Goal: Task Accomplishment & Management: Use online tool/utility

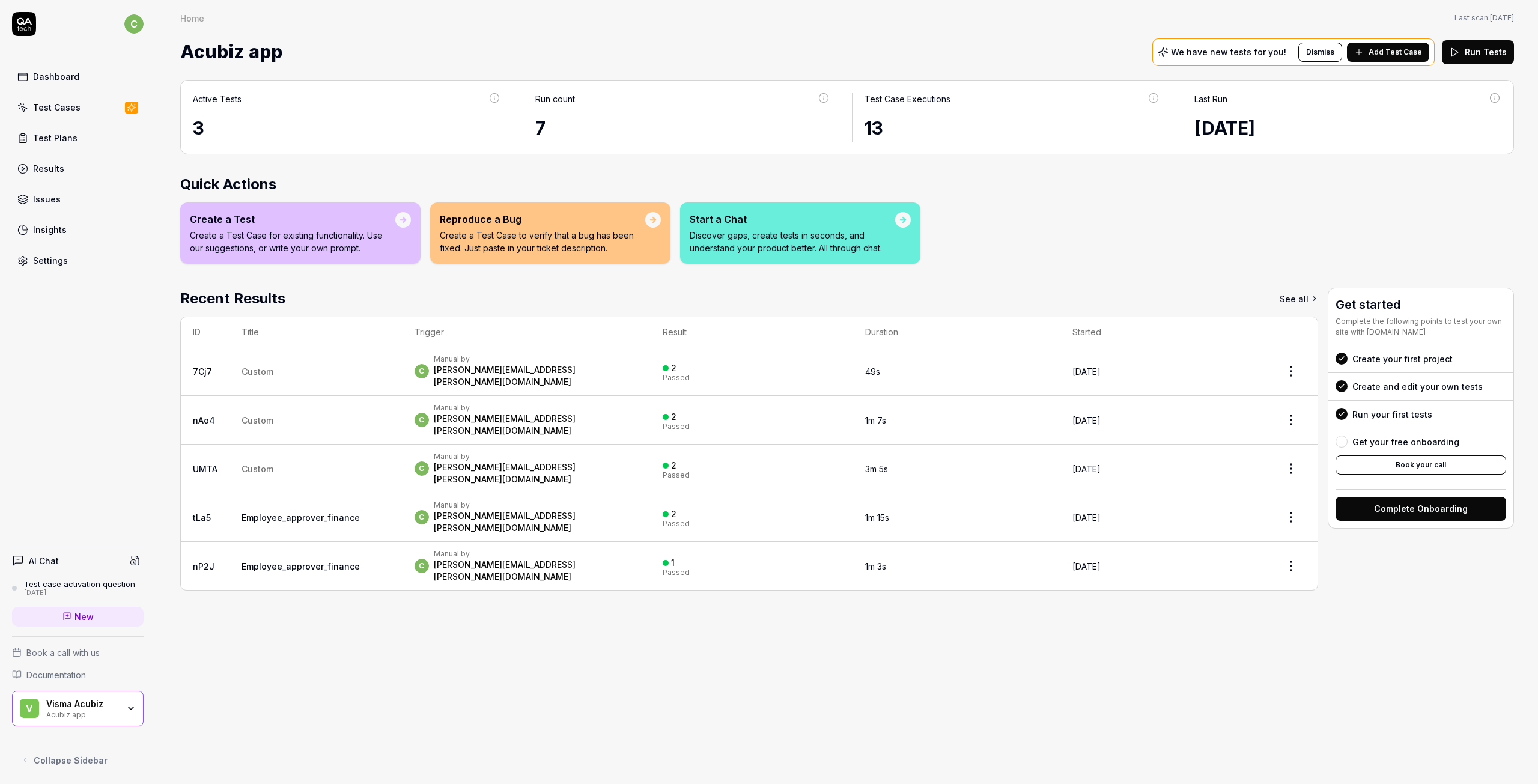
click at [40, 104] on div "Test Cases" at bounding box center [57, 107] width 48 height 13
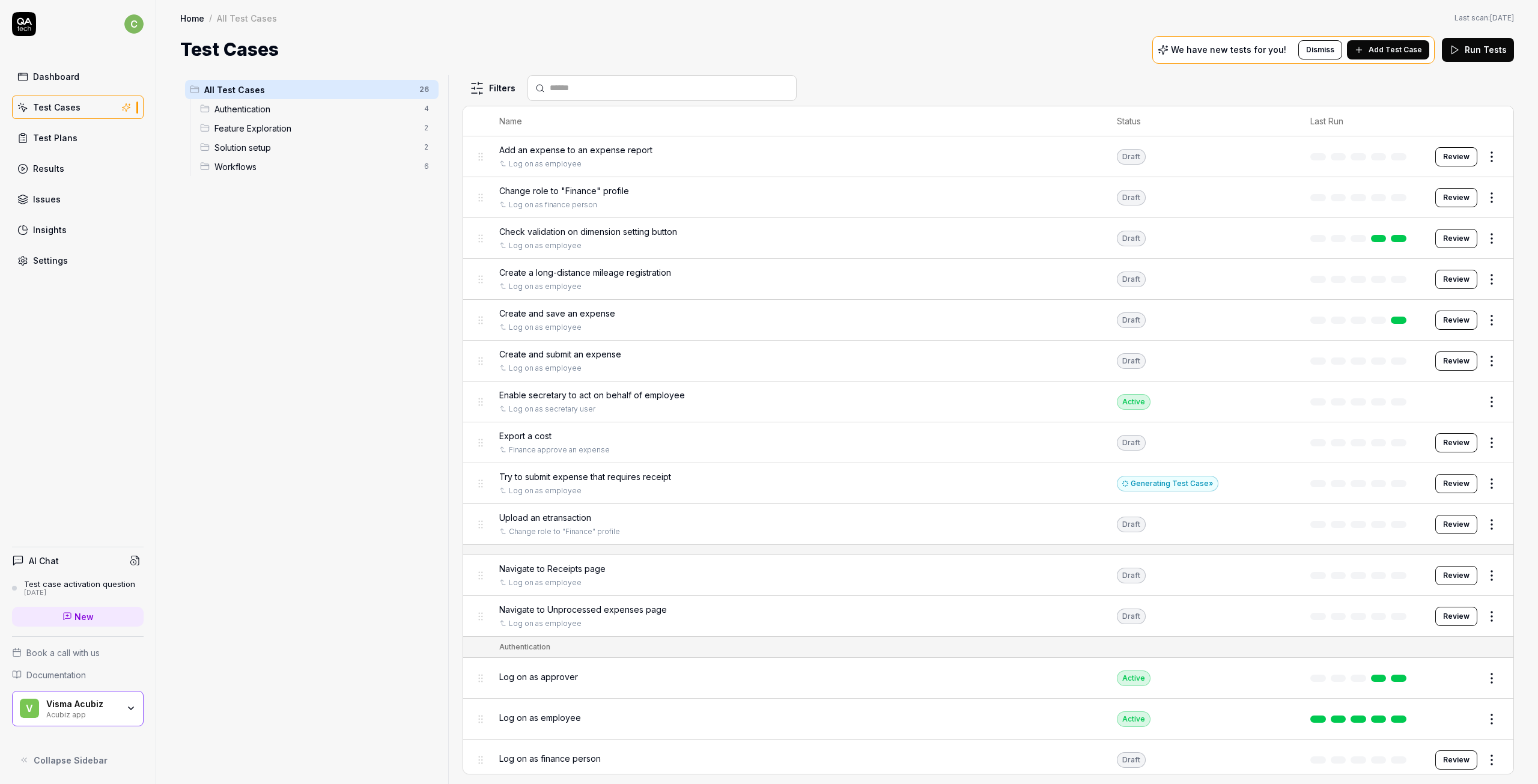
click at [550, 517] on span "Upload an etransaction" at bounding box center [545, 517] width 92 height 13
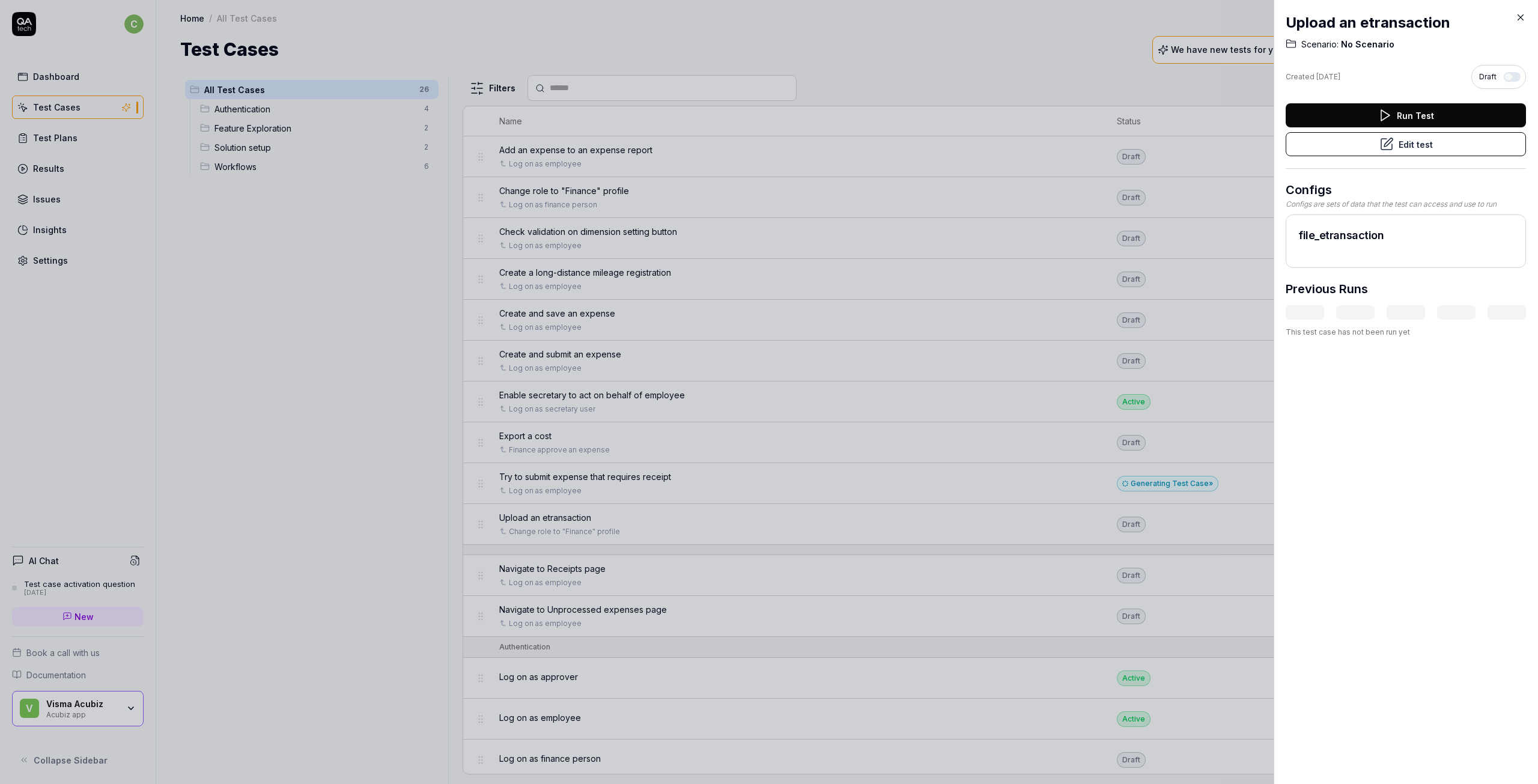
click at [1406, 143] on button "Edit test" at bounding box center [1406, 144] width 240 height 24
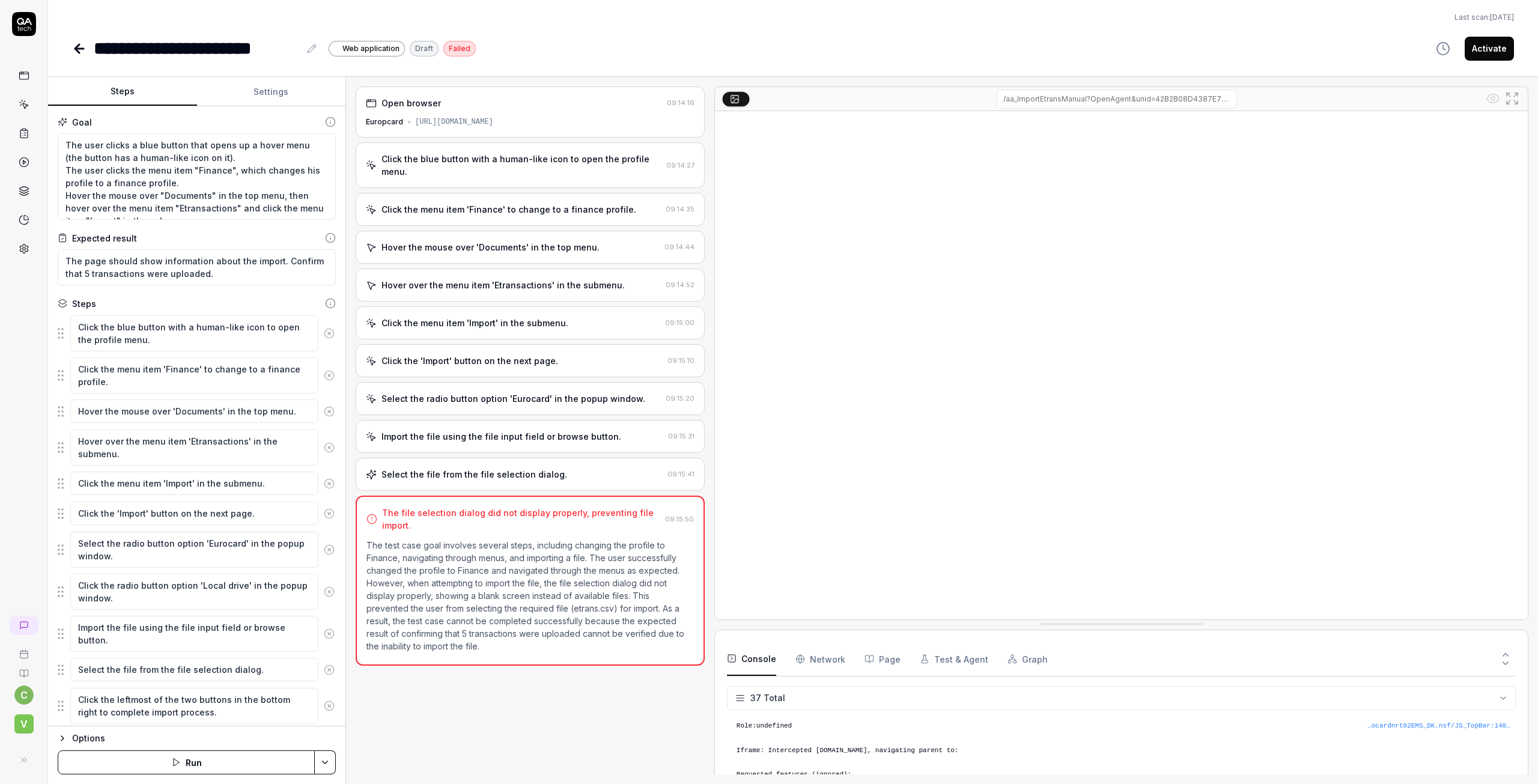
scroll to position [832, 0]
click at [193, 764] on button "Run" at bounding box center [186, 762] width 257 height 24
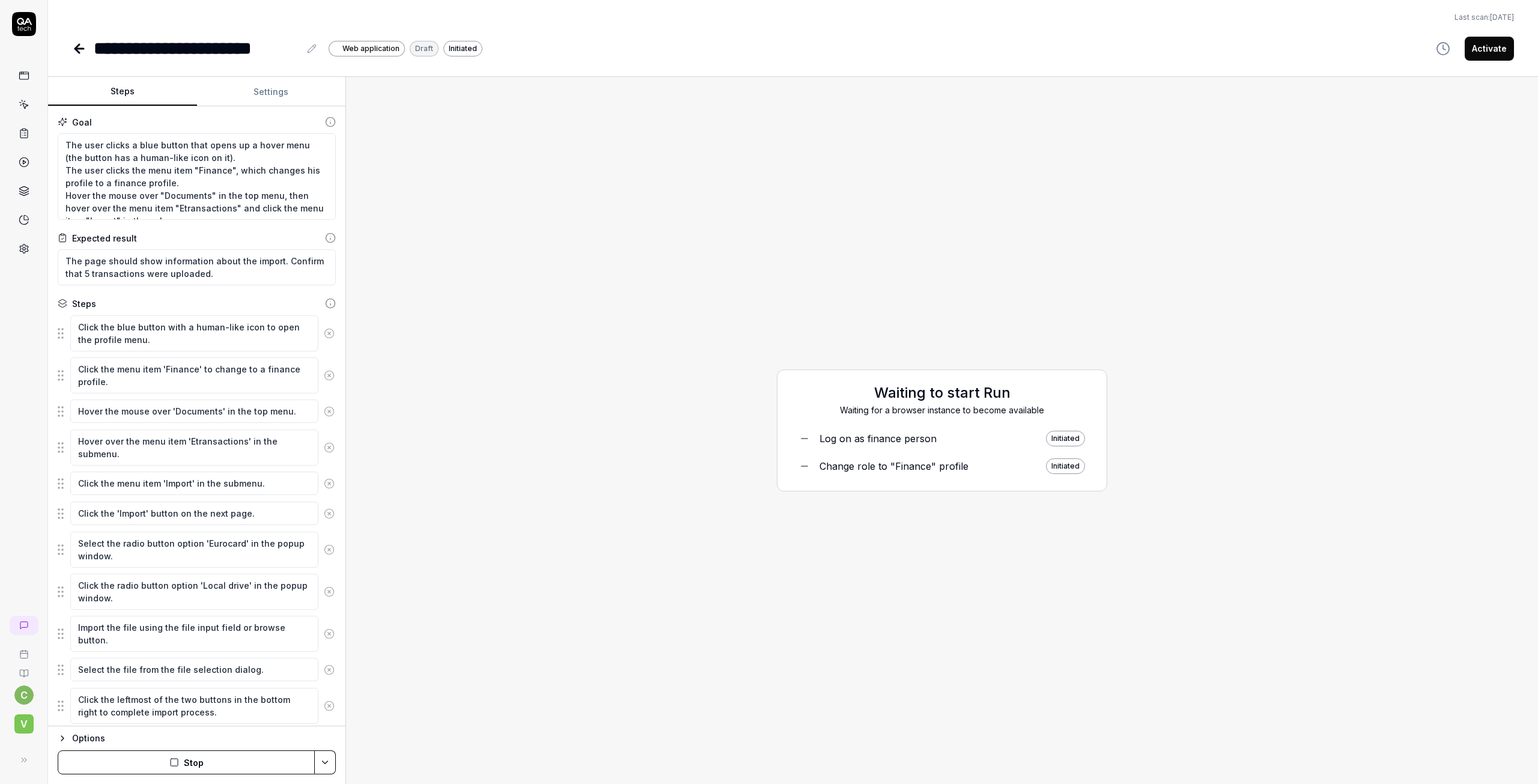
click at [193, 767] on button "Stop" at bounding box center [186, 762] width 257 height 24
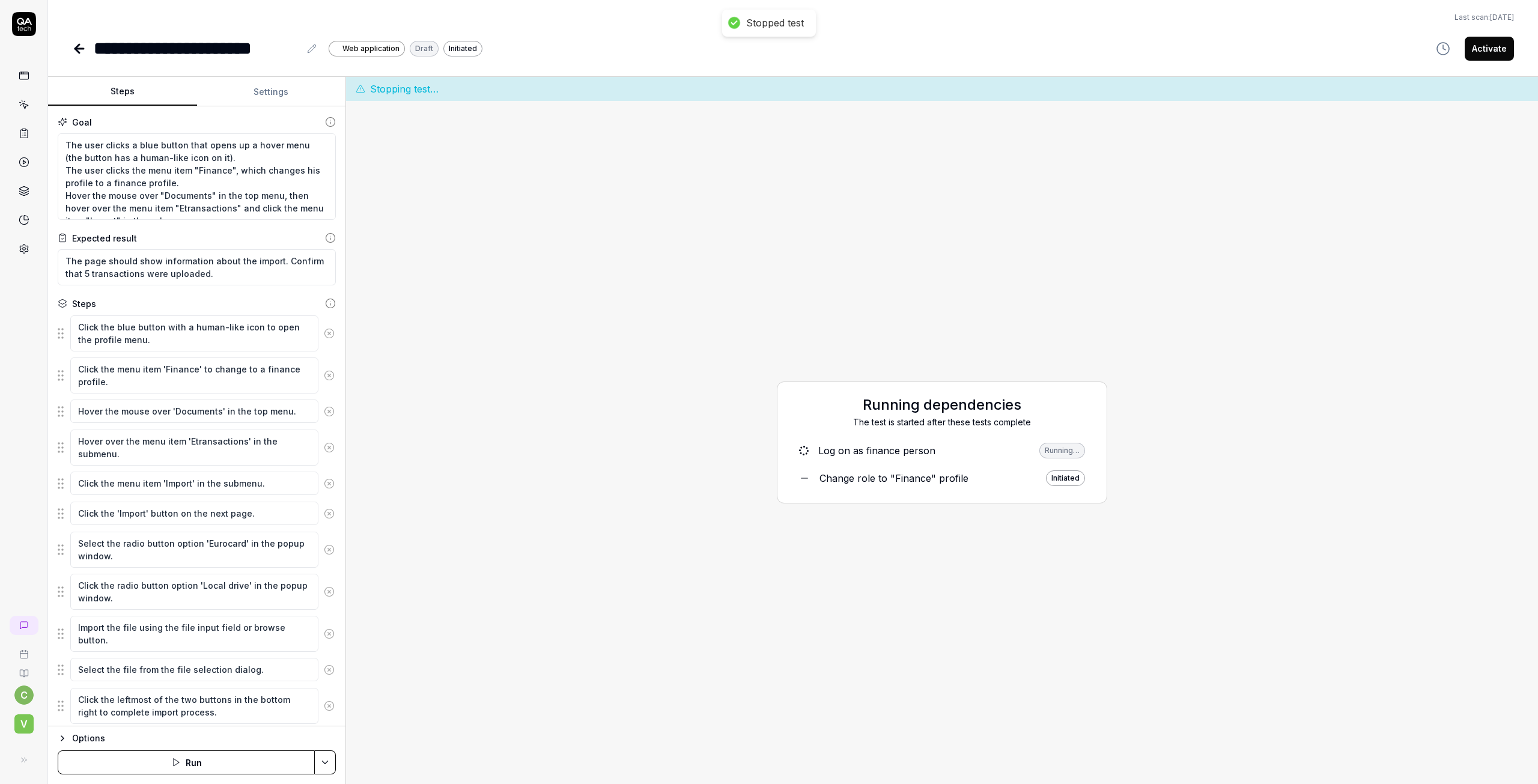
click at [331, 763] on html "**********" at bounding box center [769, 392] width 1538 height 784
click at [285, 706] on div "Run w. Dependencies" at bounding box center [279, 705] width 121 height 27
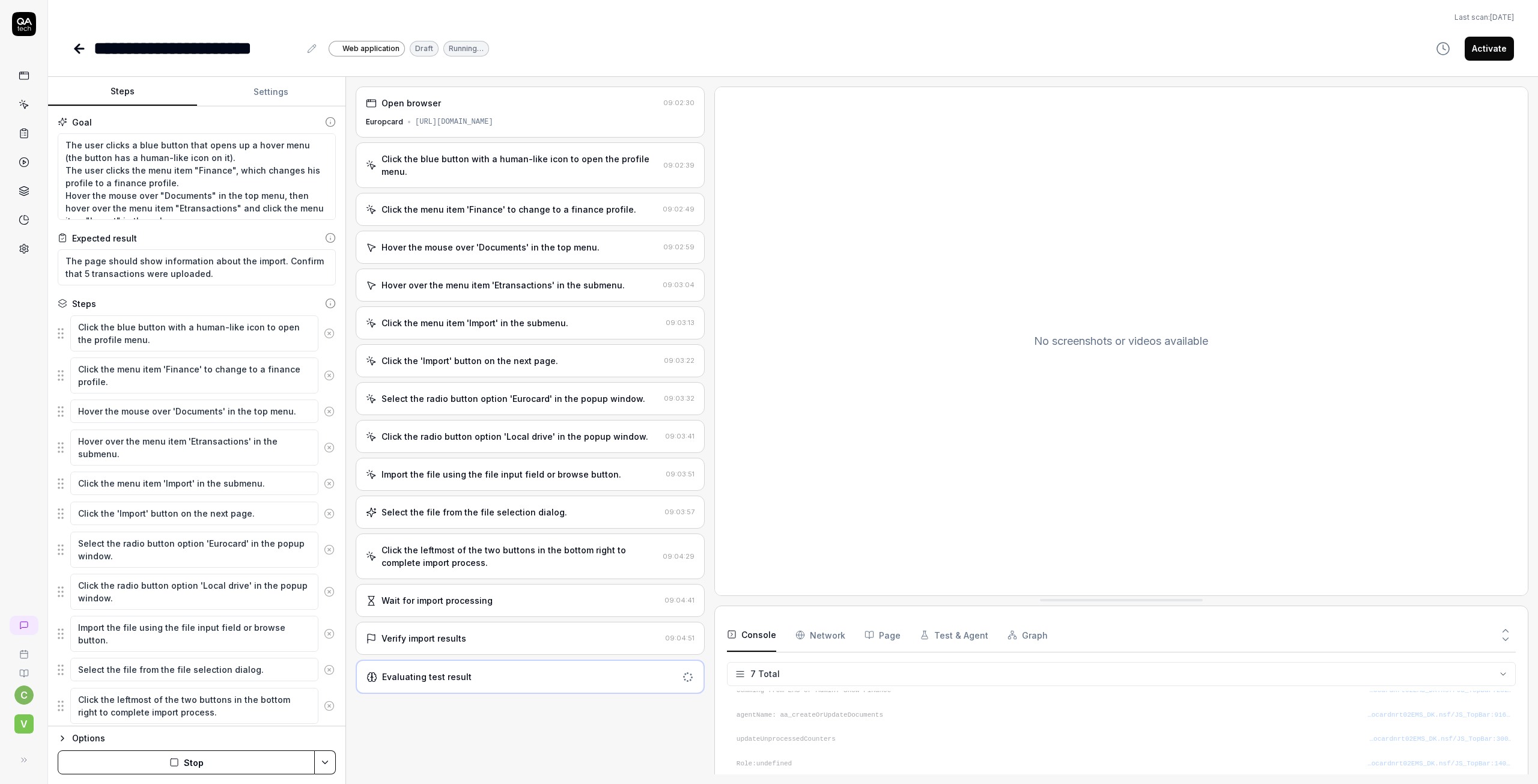
click at [420, 671] on div "Evaluating test result" at bounding box center [427, 677] width 90 height 13
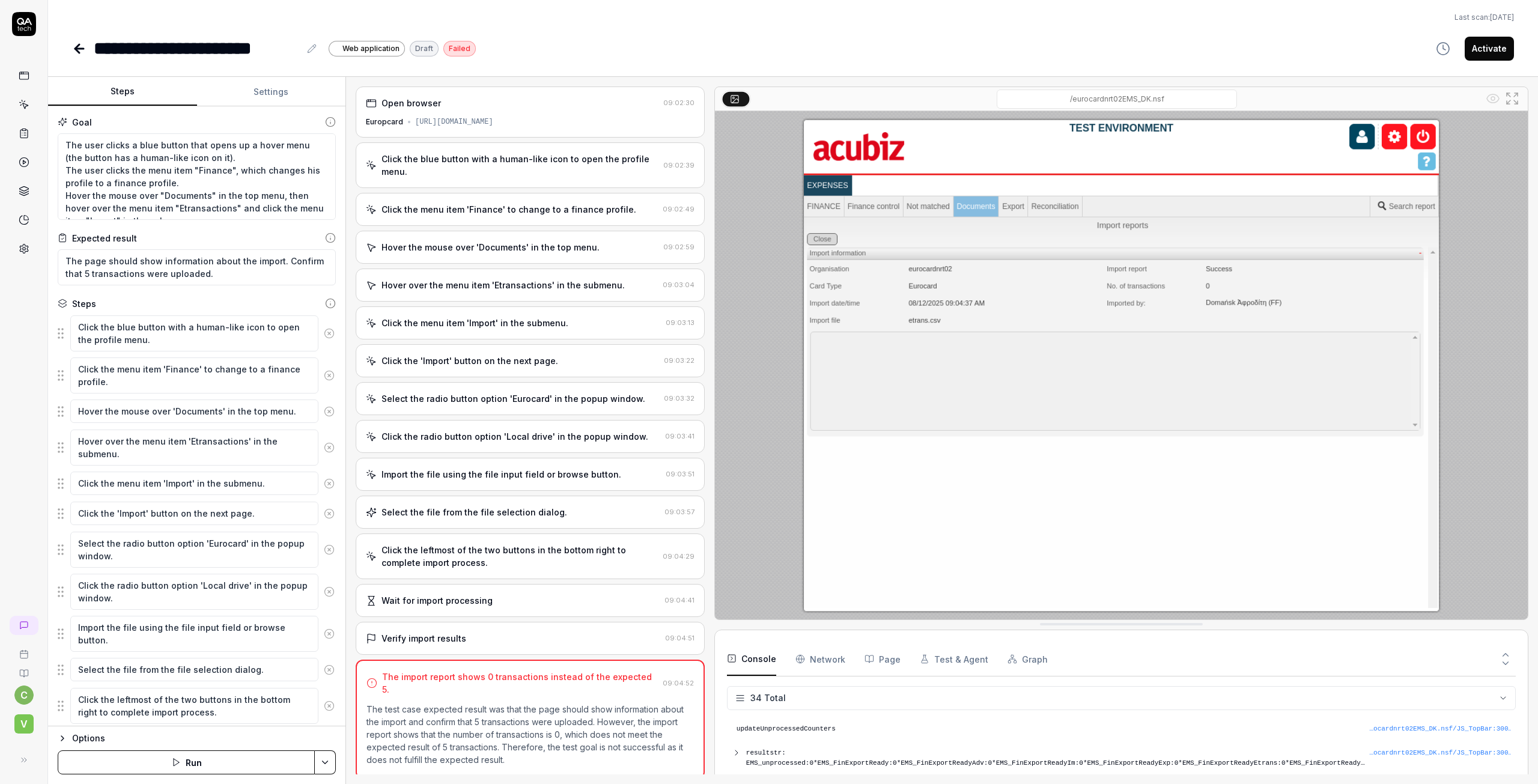
click at [81, 45] on icon at bounding box center [79, 48] width 15 height 15
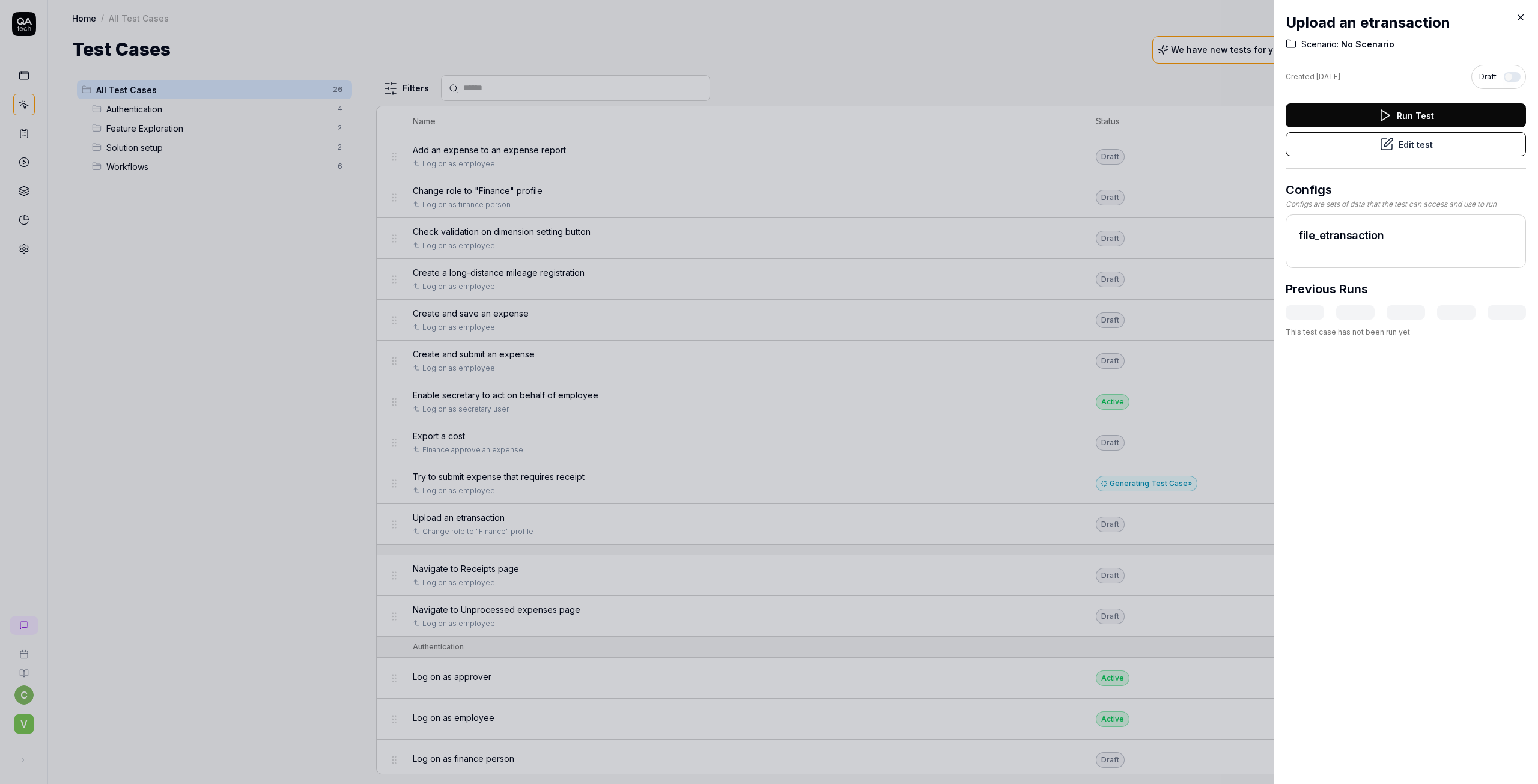
click at [1525, 16] on icon at bounding box center [1520, 17] width 11 height 10
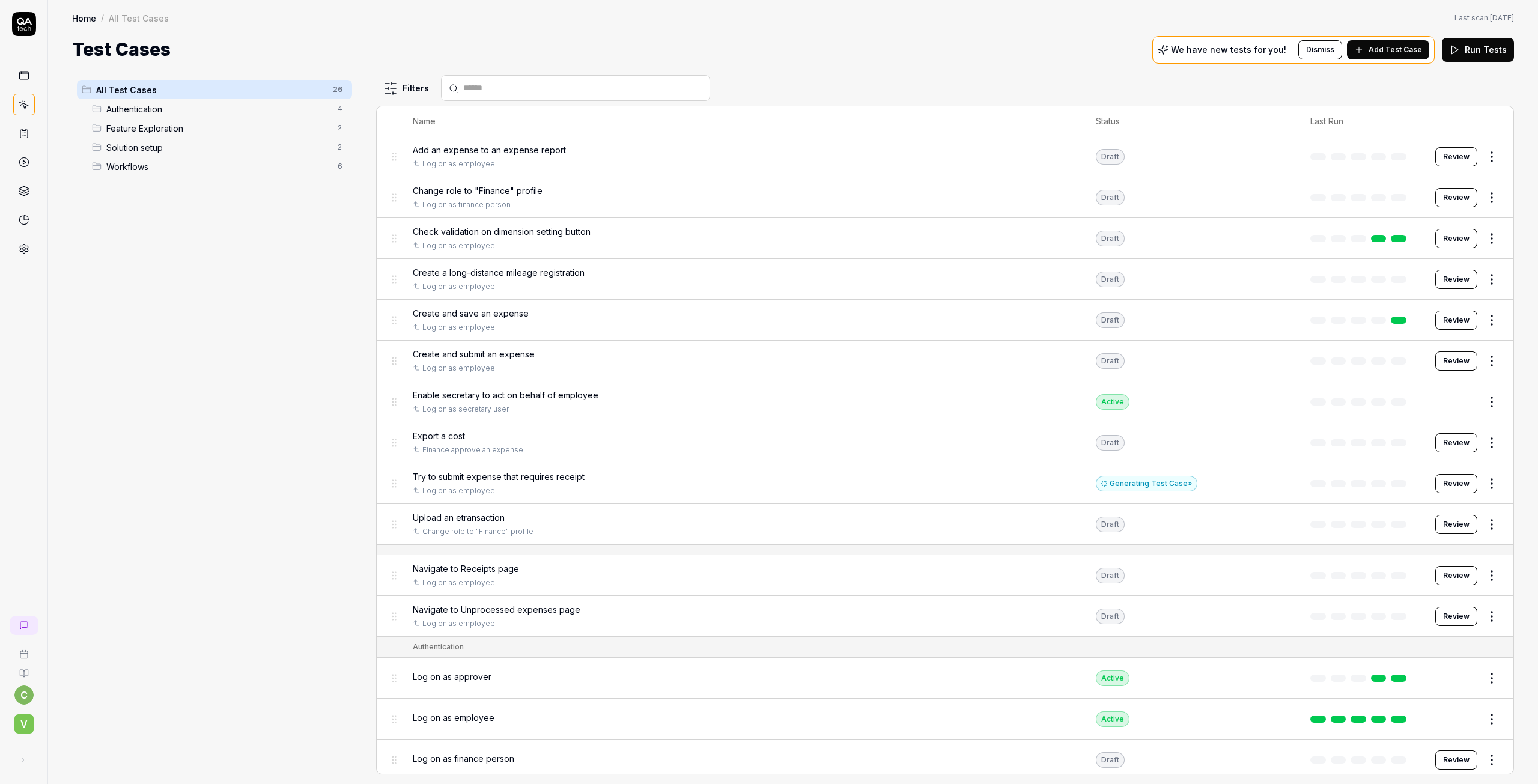
click at [471, 355] on span "Create and submit an expense" at bounding box center [473, 354] width 122 height 13
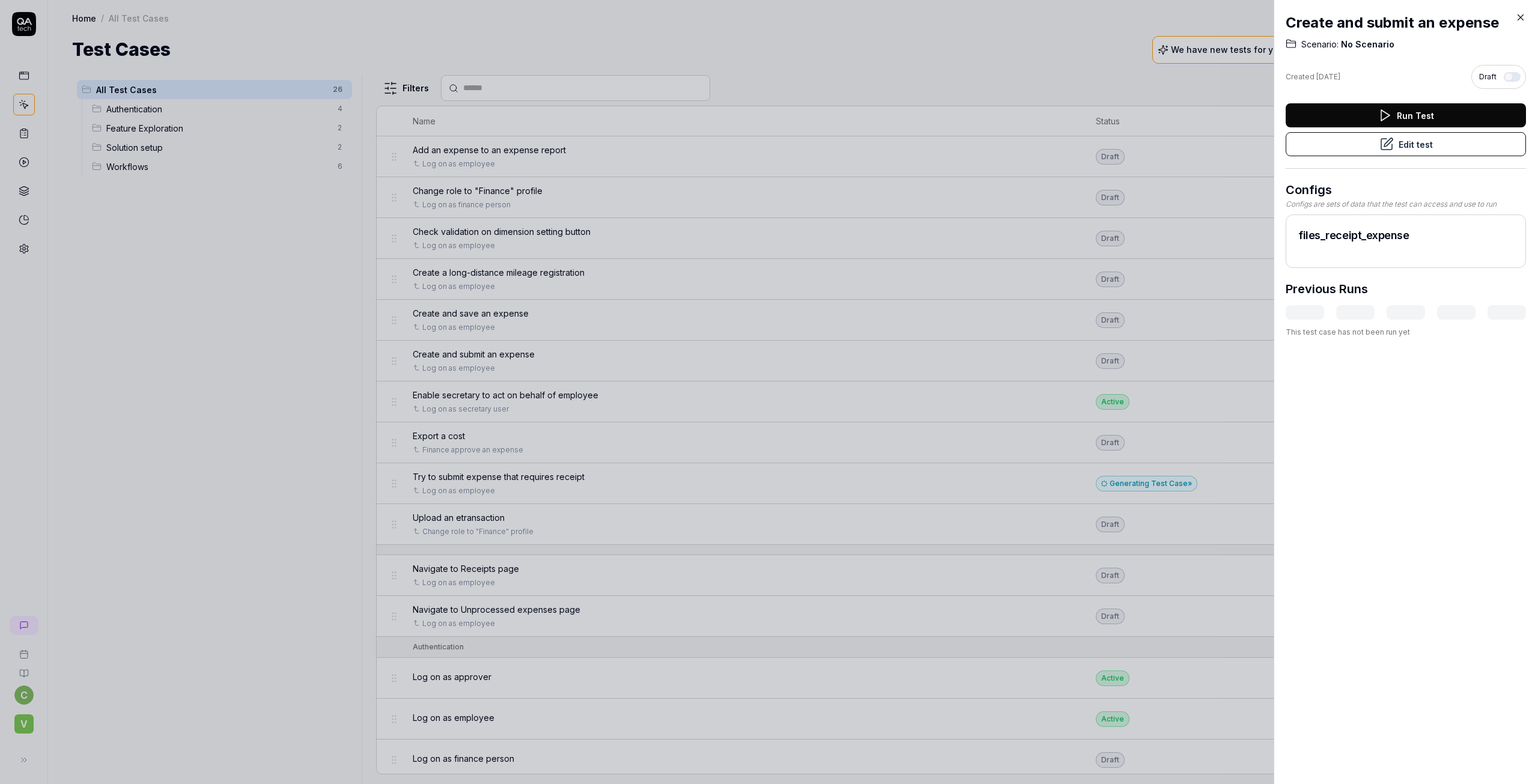
click at [1408, 146] on button "Edit test" at bounding box center [1406, 144] width 240 height 24
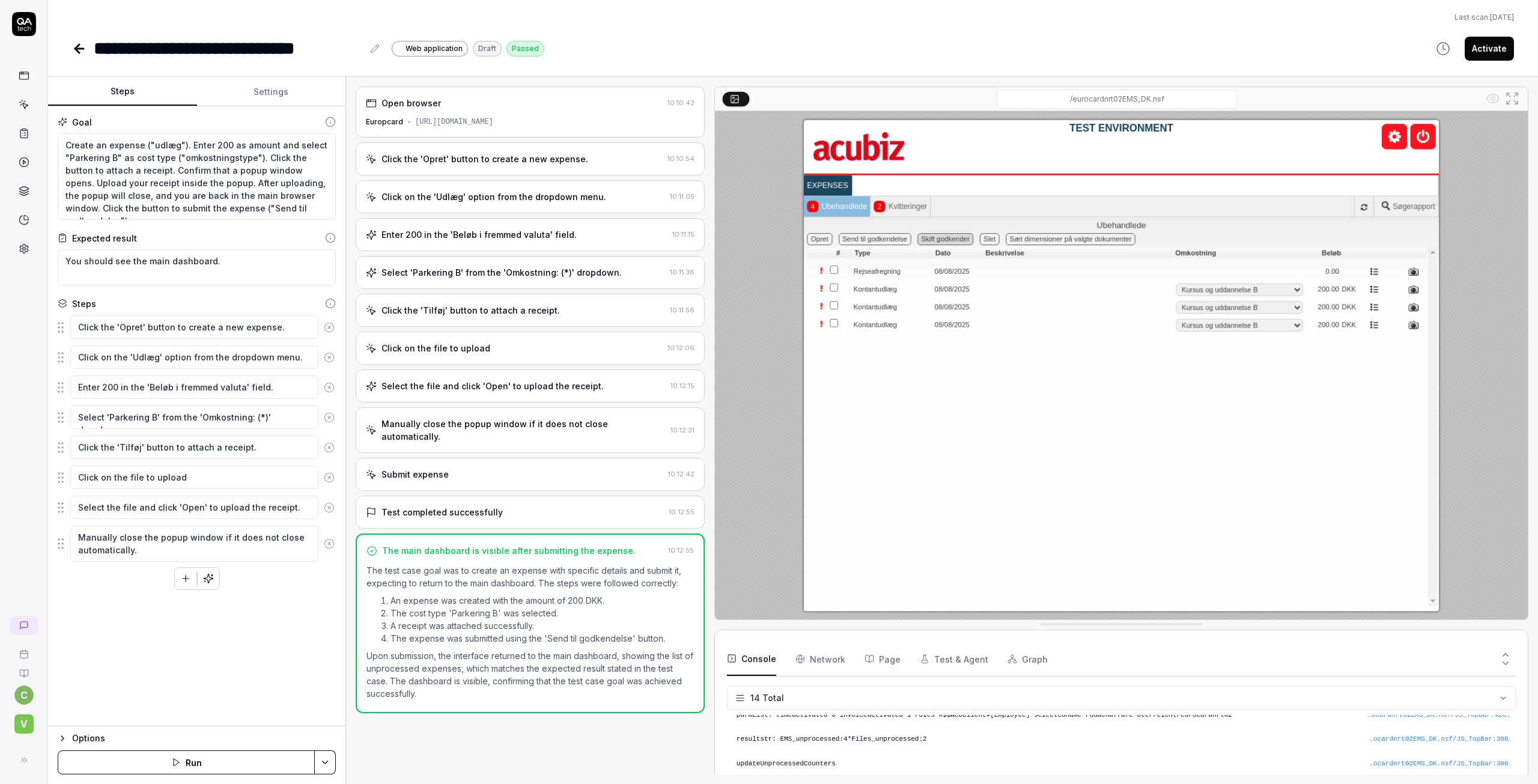
scroll to position [253, 0]
click at [199, 760] on button "Run" at bounding box center [186, 762] width 257 height 24
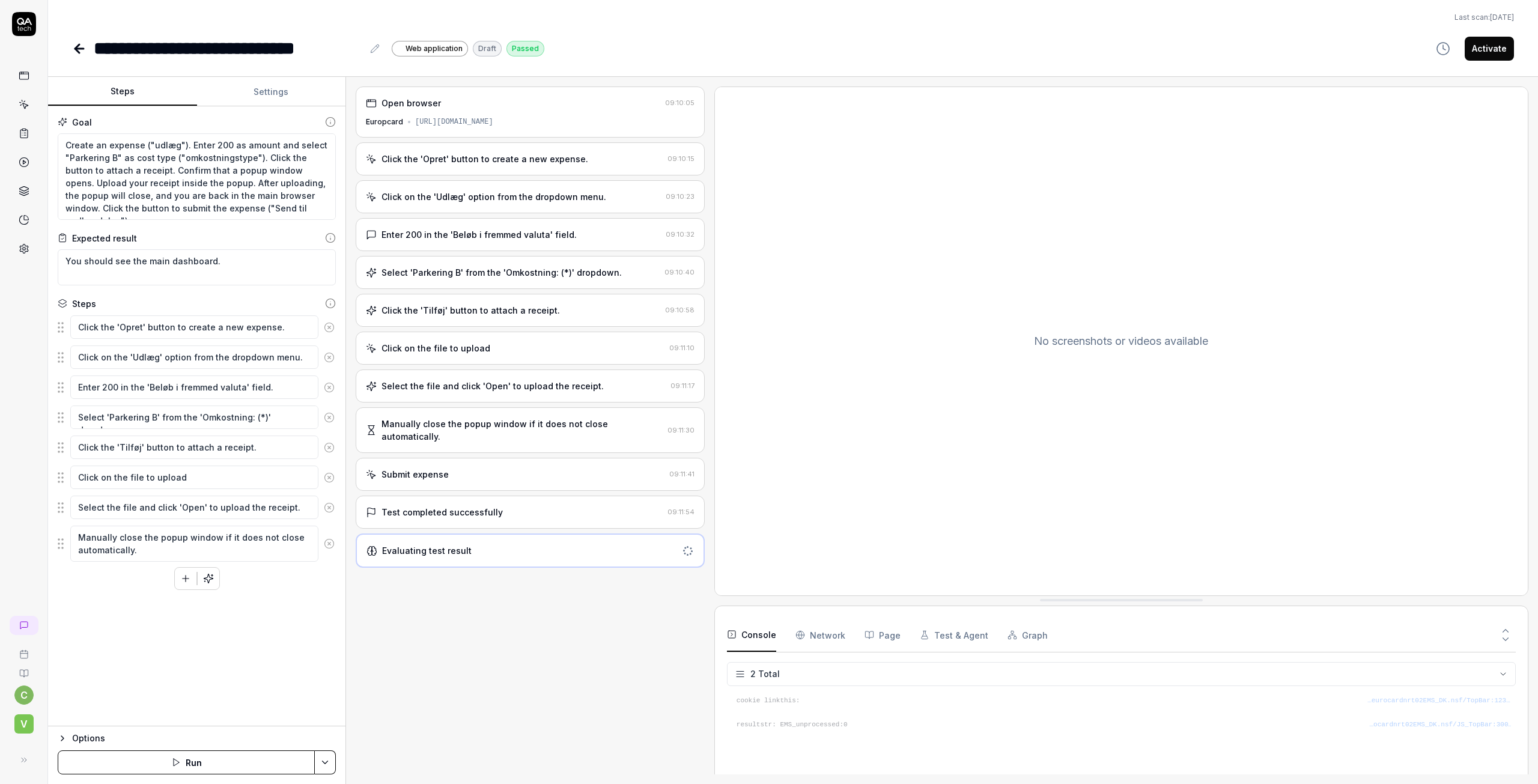
click at [504, 544] on div "Evaluating test result" at bounding box center [522, 550] width 311 height 13
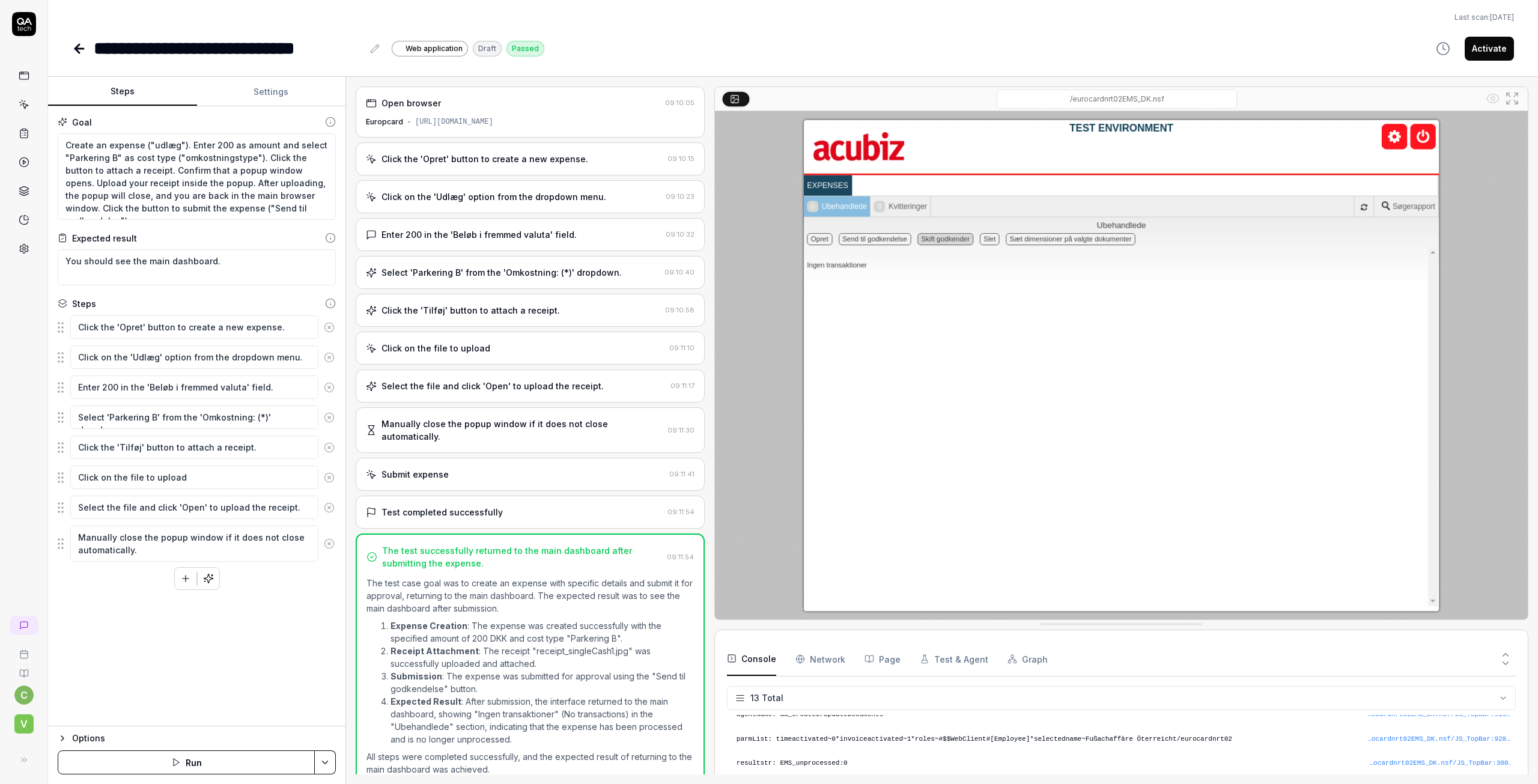
scroll to position [2, 0]
click at [489, 349] on div "Click on the file to upload" at bounding box center [515, 346] width 298 height 13
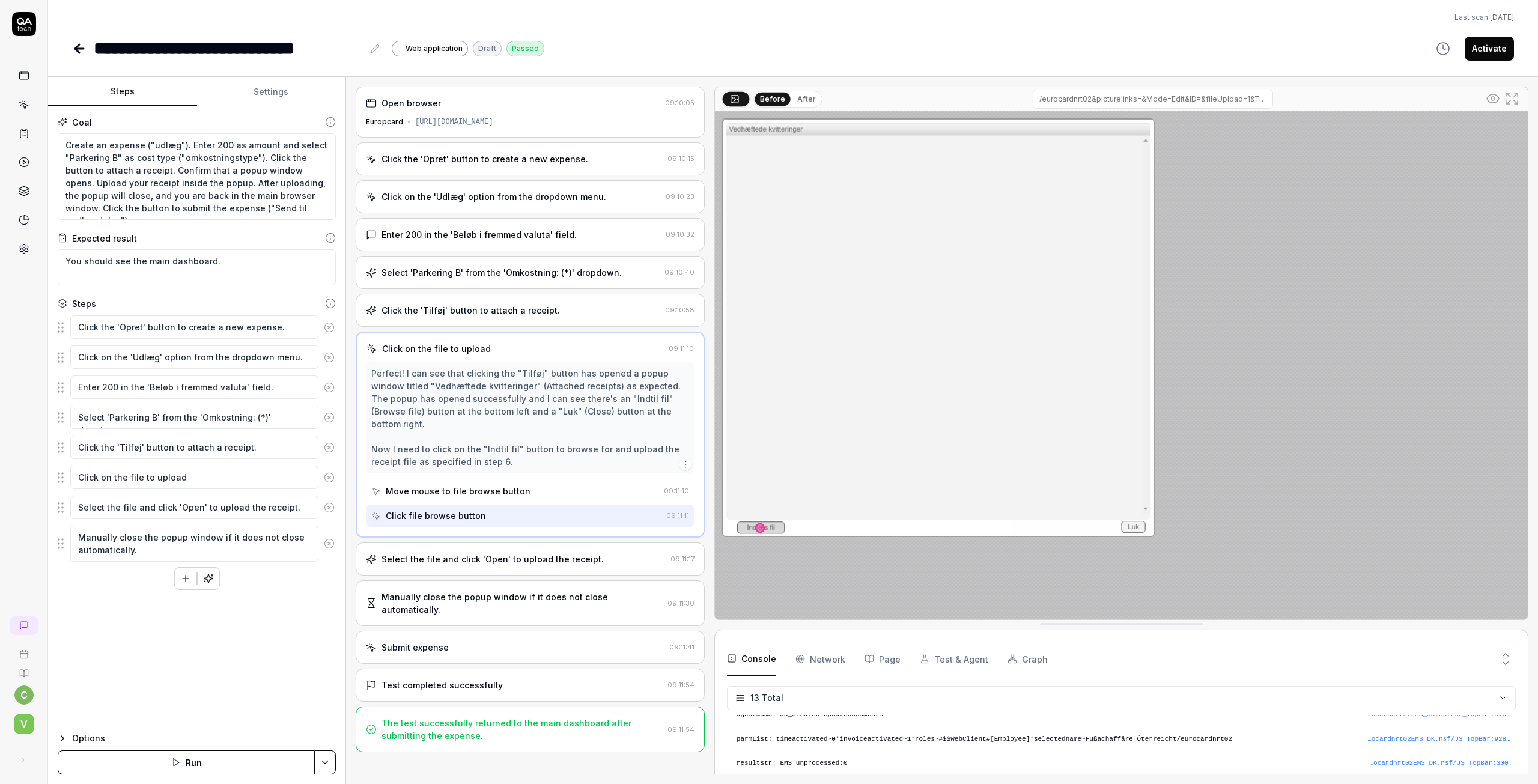
click at [476, 554] on div "Select the file and click 'Open' to upload the receipt. 09:11:17" at bounding box center [530, 559] width 349 height 33
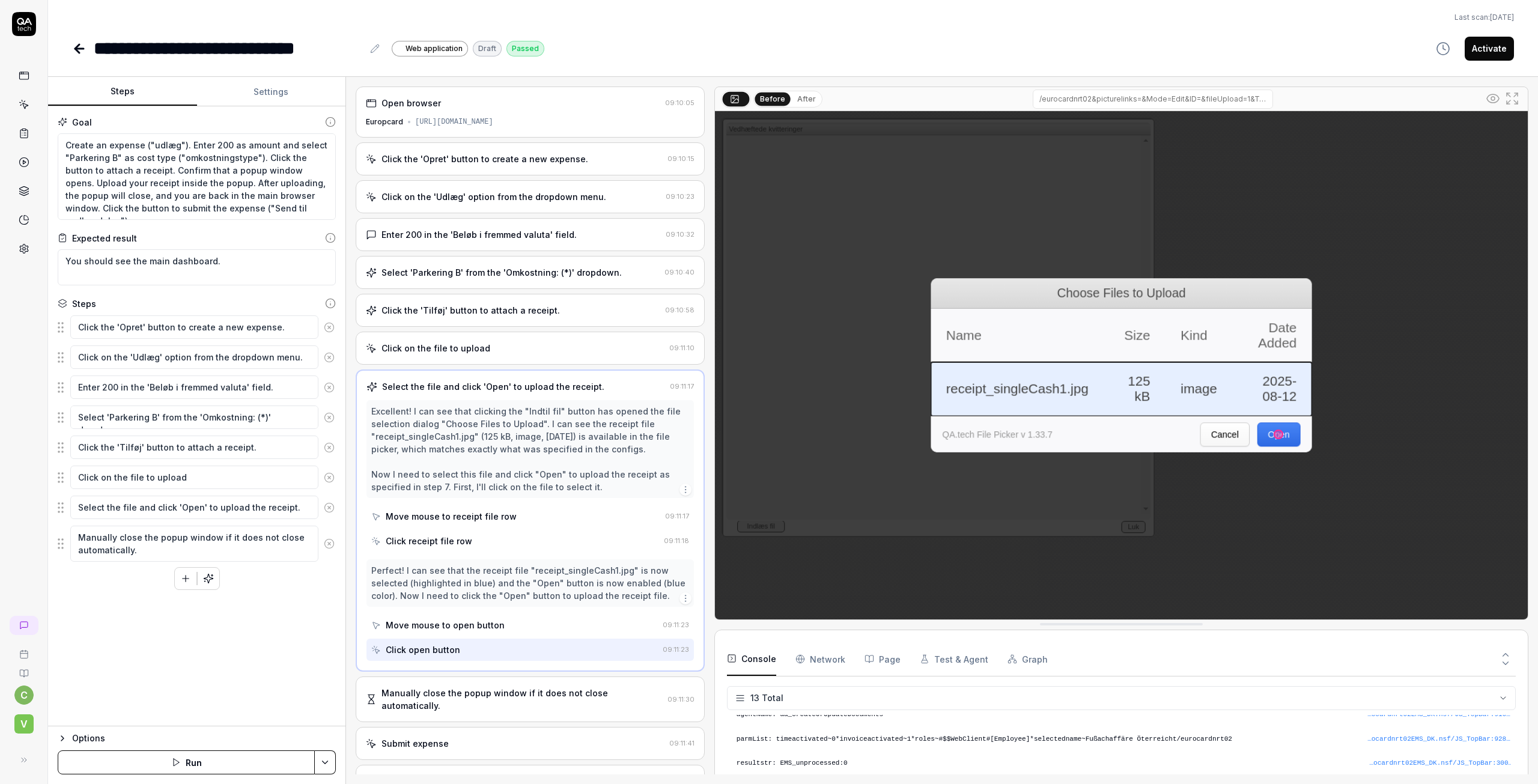
click at [80, 50] on icon at bounding box center [79, 48] width 15 height 15
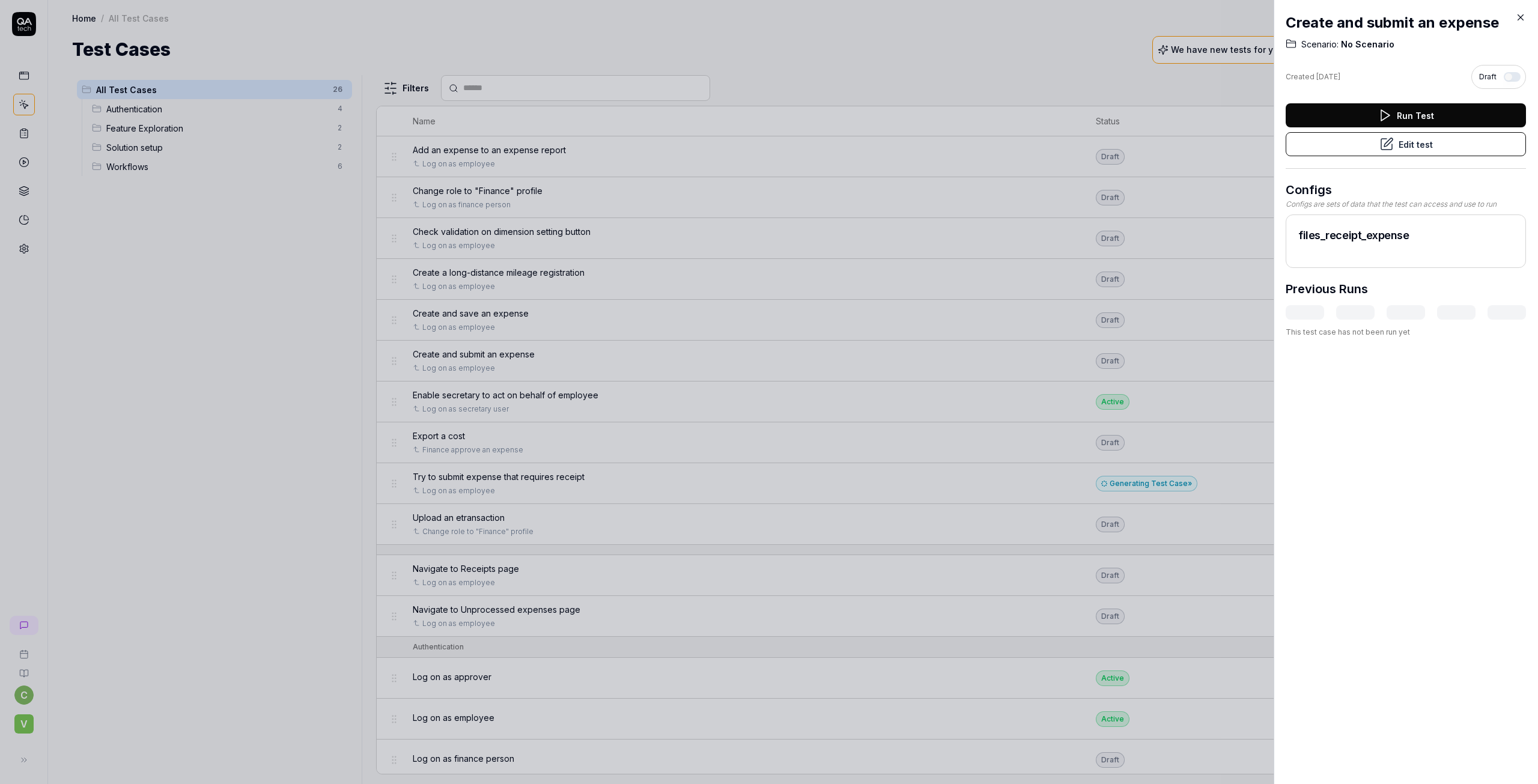
click at [1521, 19] on icon at bounding box center [1520, 17] width 11 height 10
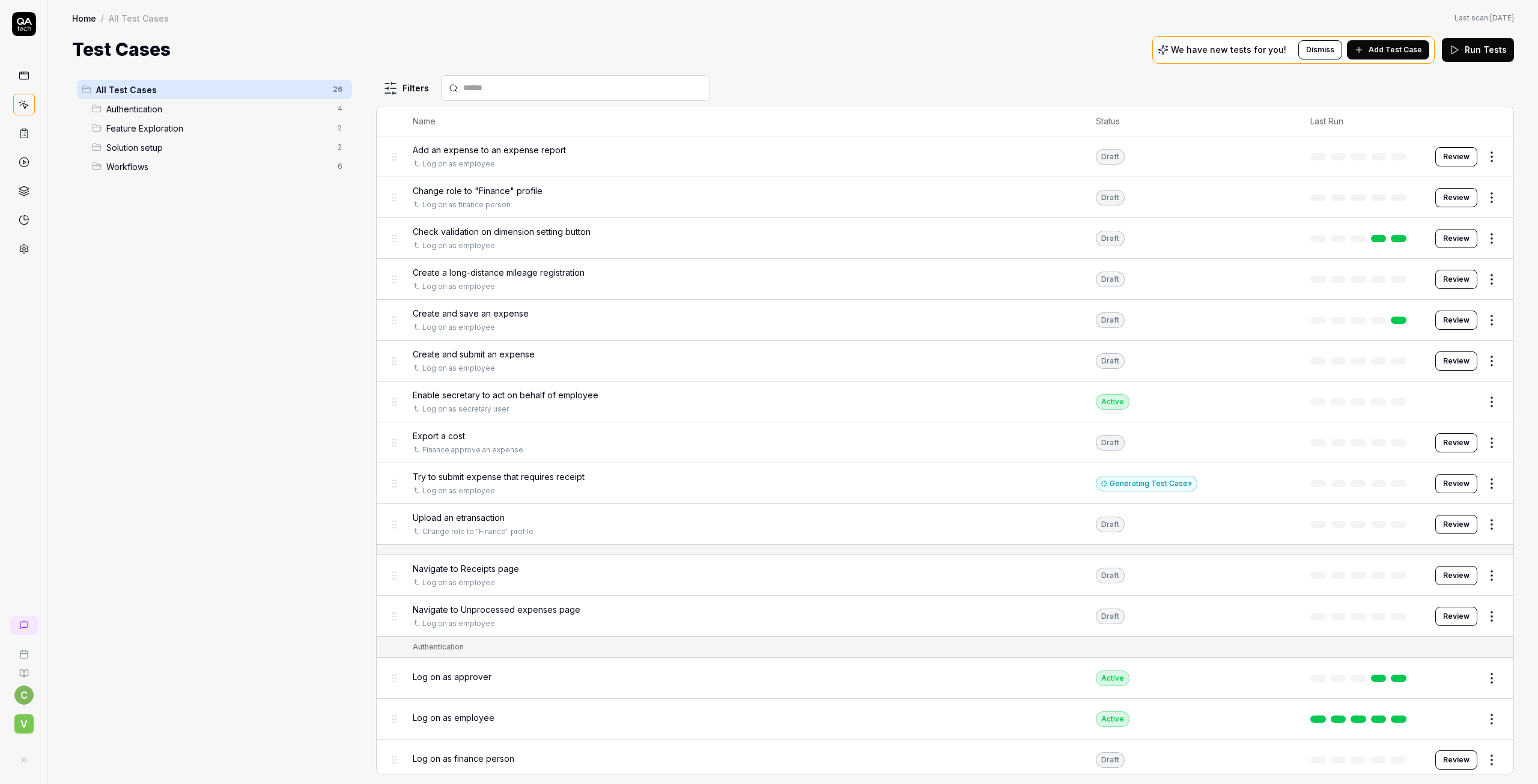
click at [19, 72] on rect at bounding box center [23, 76] width 9 height 7
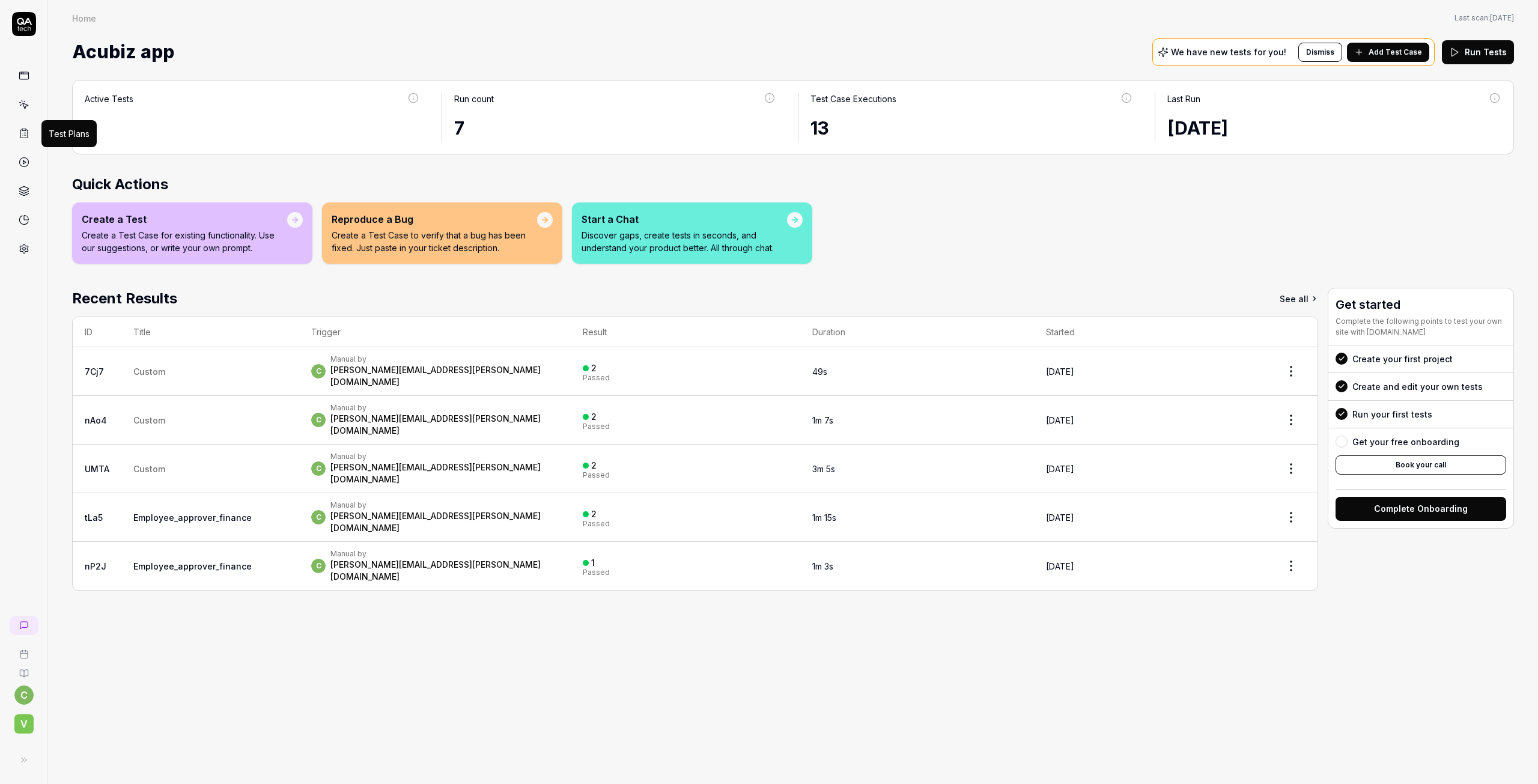
click at [22, 132] on icon at bounding box center [24, 133] width 11 height 10
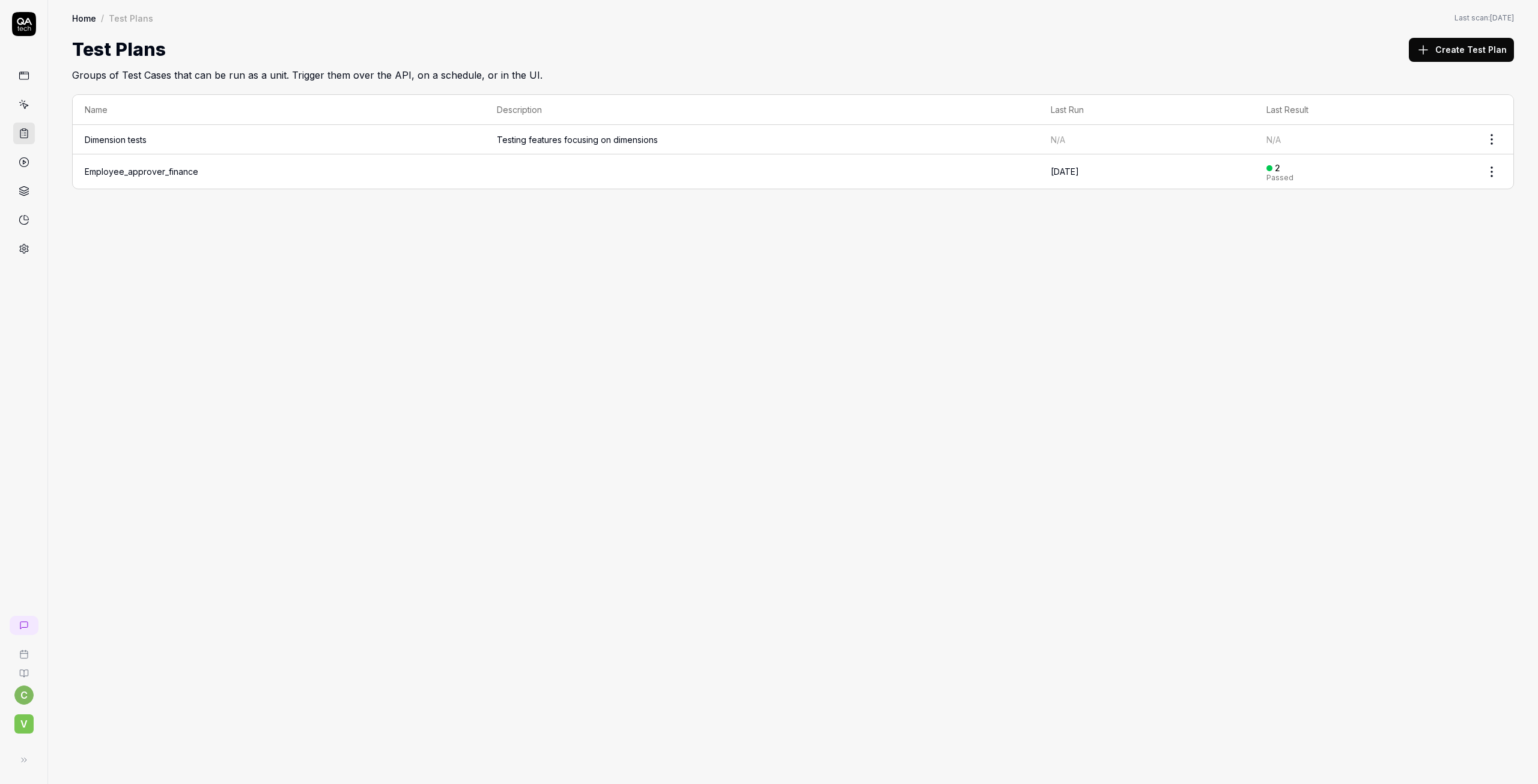
click at [20, 104] on icon at bounding box center [24, 104] width 11 height 10
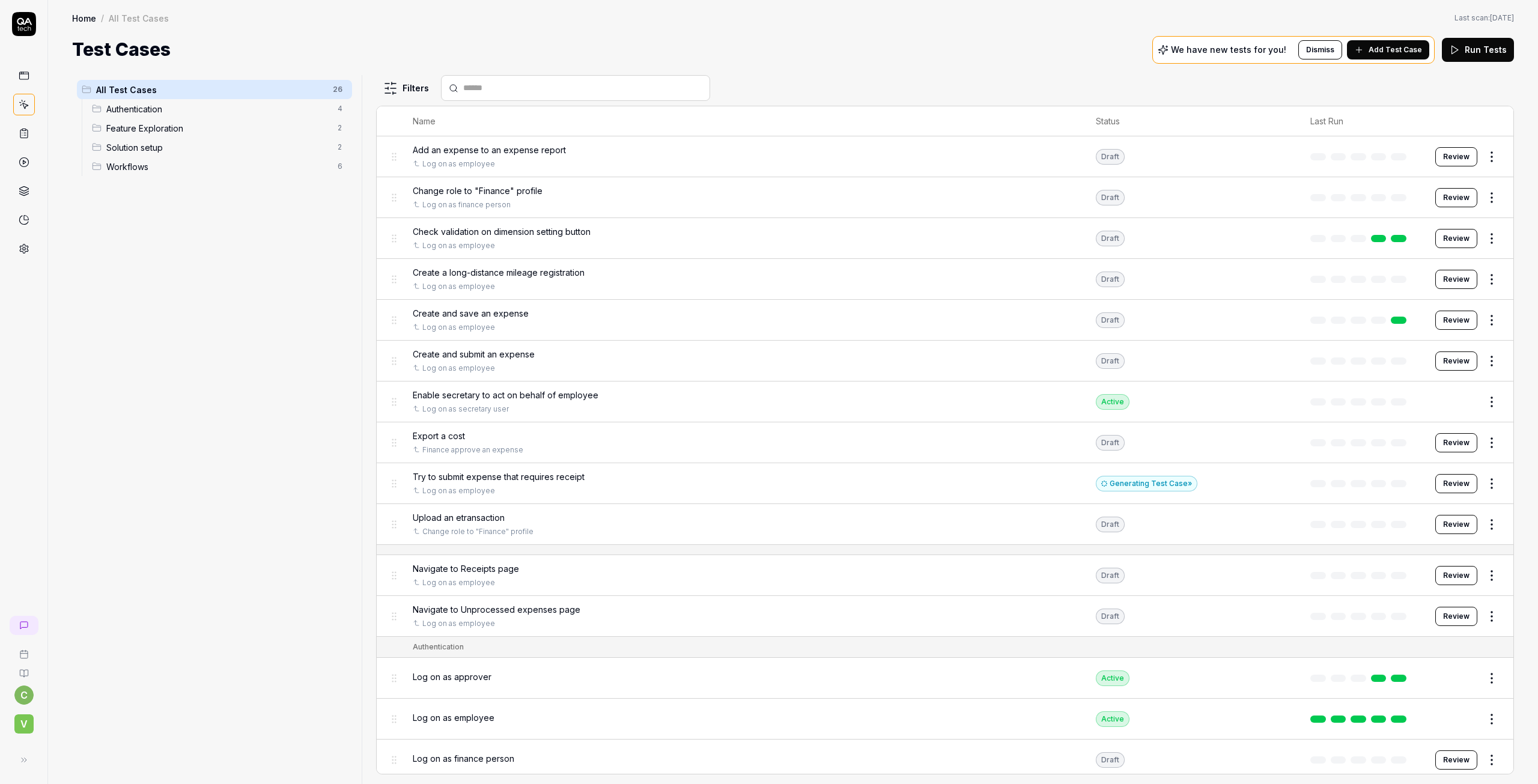
click at [473, 519] on span "Upload an etransaction" at bounding box center [458, 517] width 92 height 13
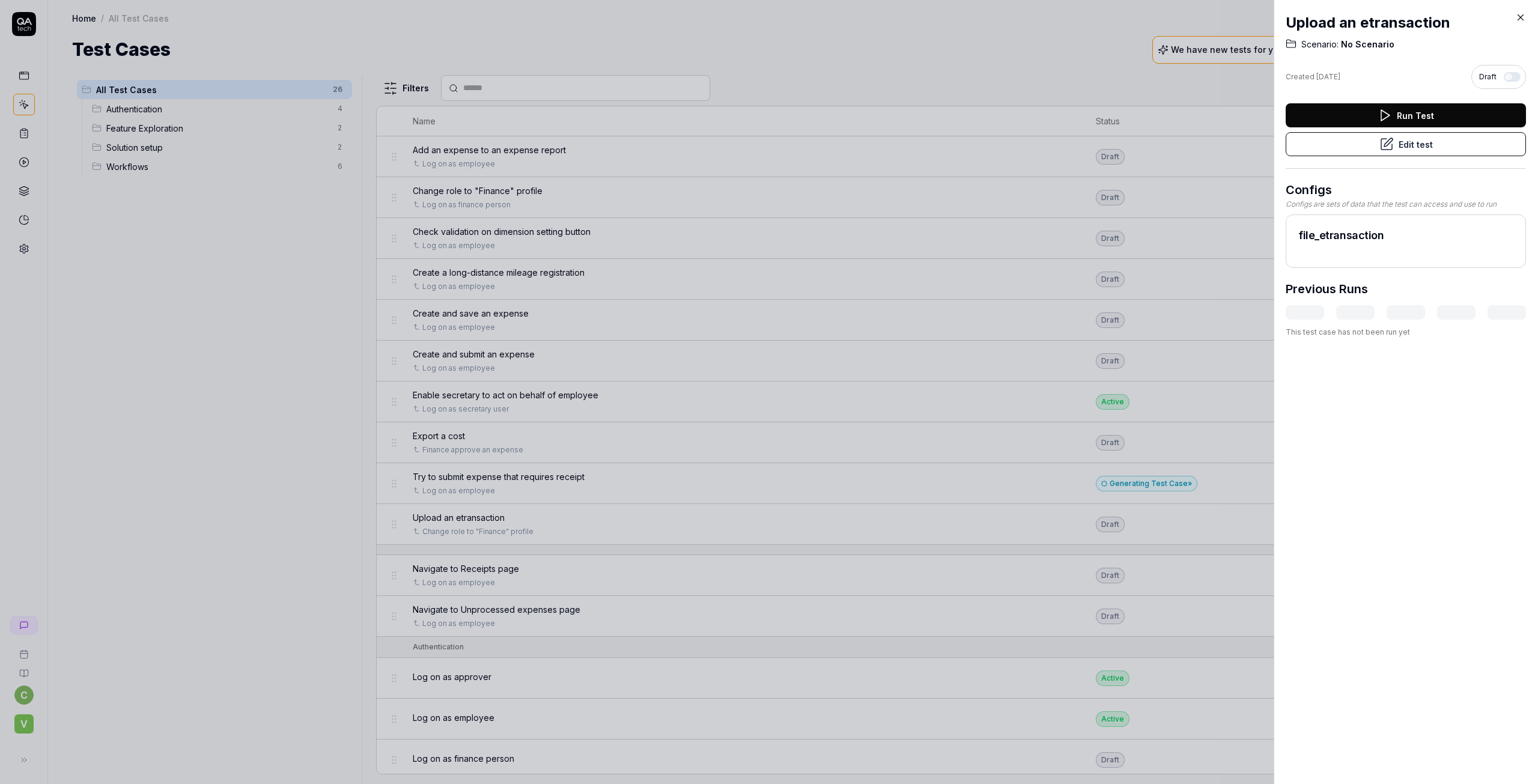
click at [1400, 144] on button "Edit test" at bounding box center [1406, 144] width 240 height 24
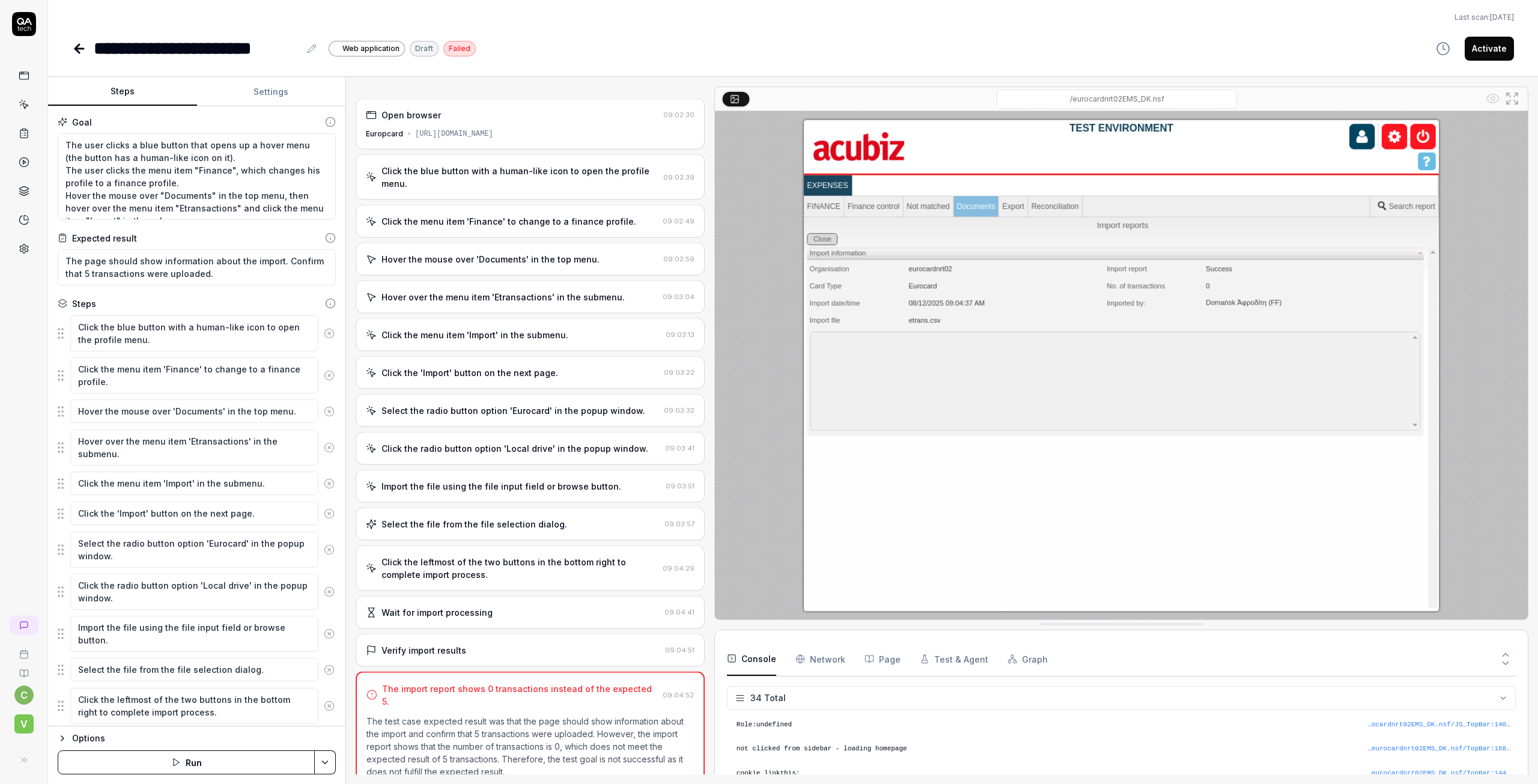
scroll to position [760, 0]
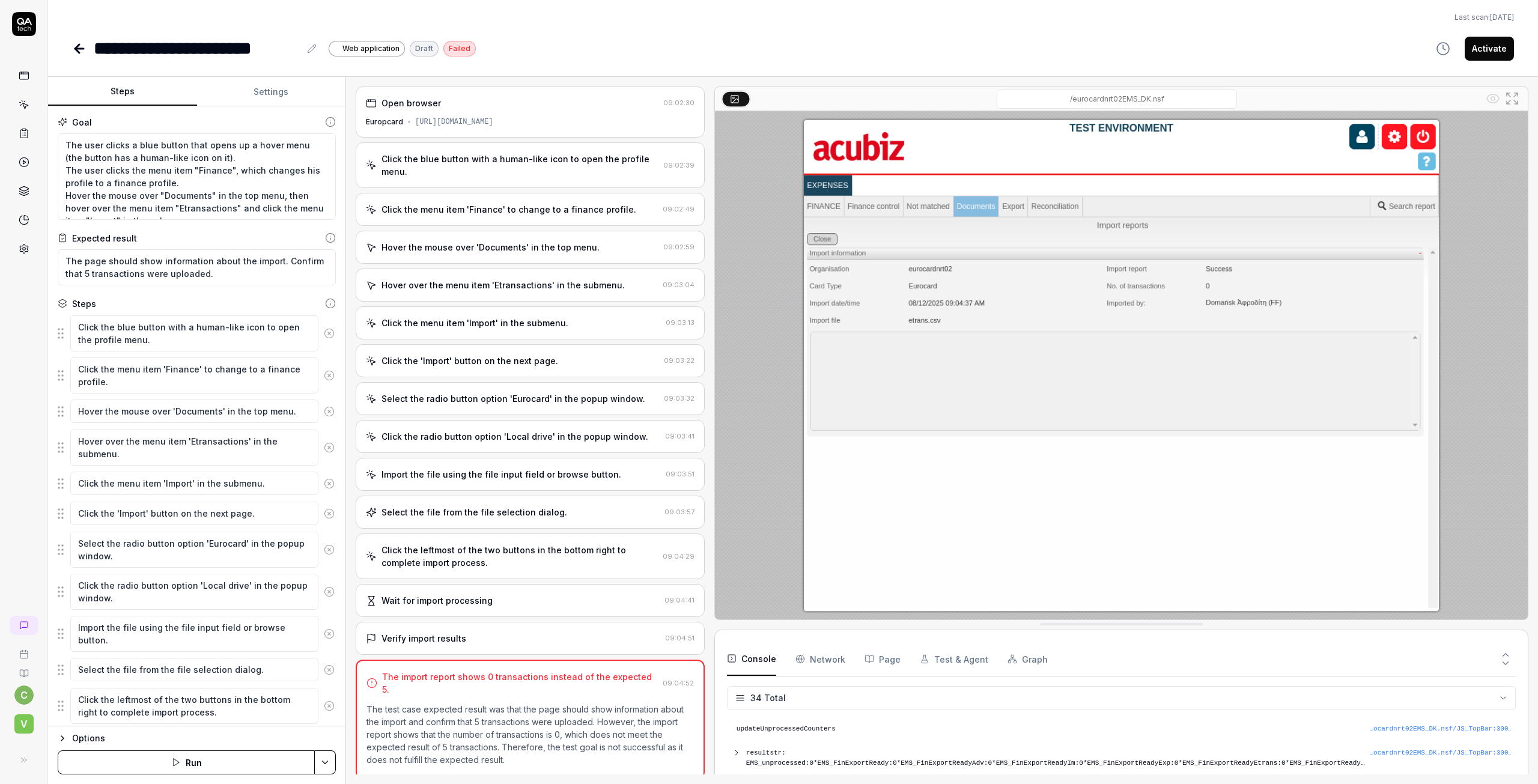
click at [446, 468] on div "Import the file using the file input field or browse button." at bounding box center [501, 474] width 240 height 13
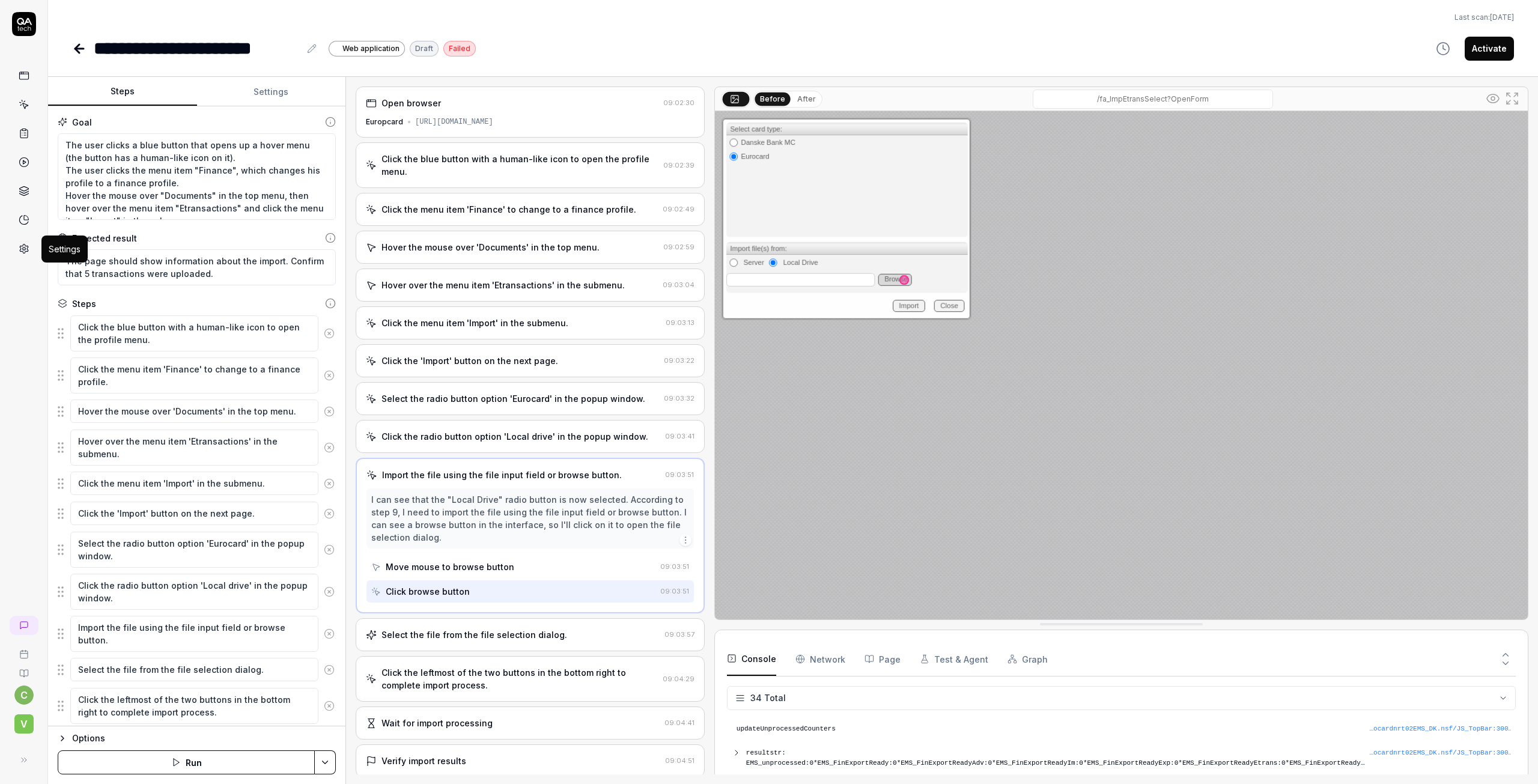
click at [27, 251] on icon at bounding box center [24, 248] width 8 height 9
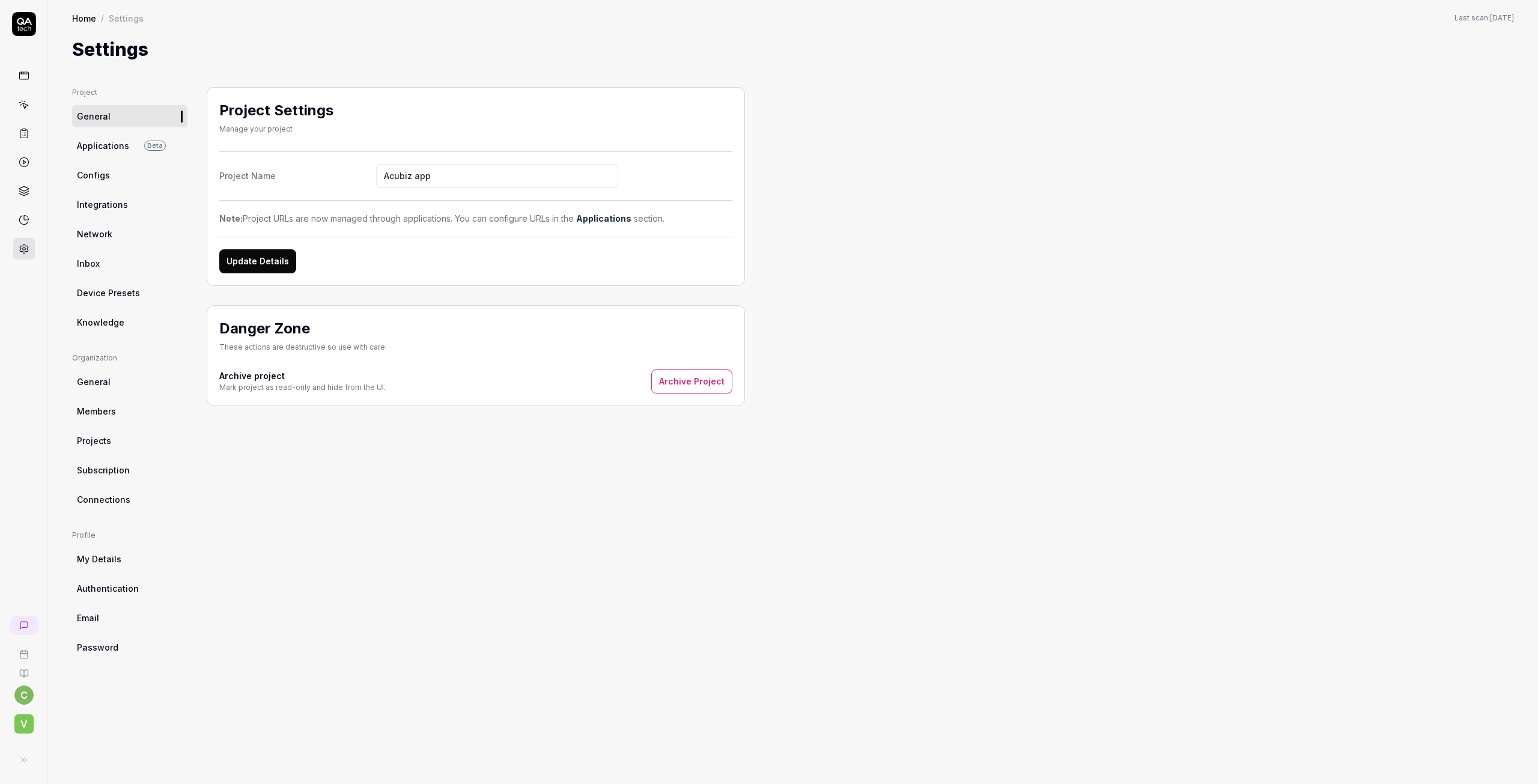
click at [104, 197] on link "Integrations" at bounding box center [130, 204] width 116 height 22
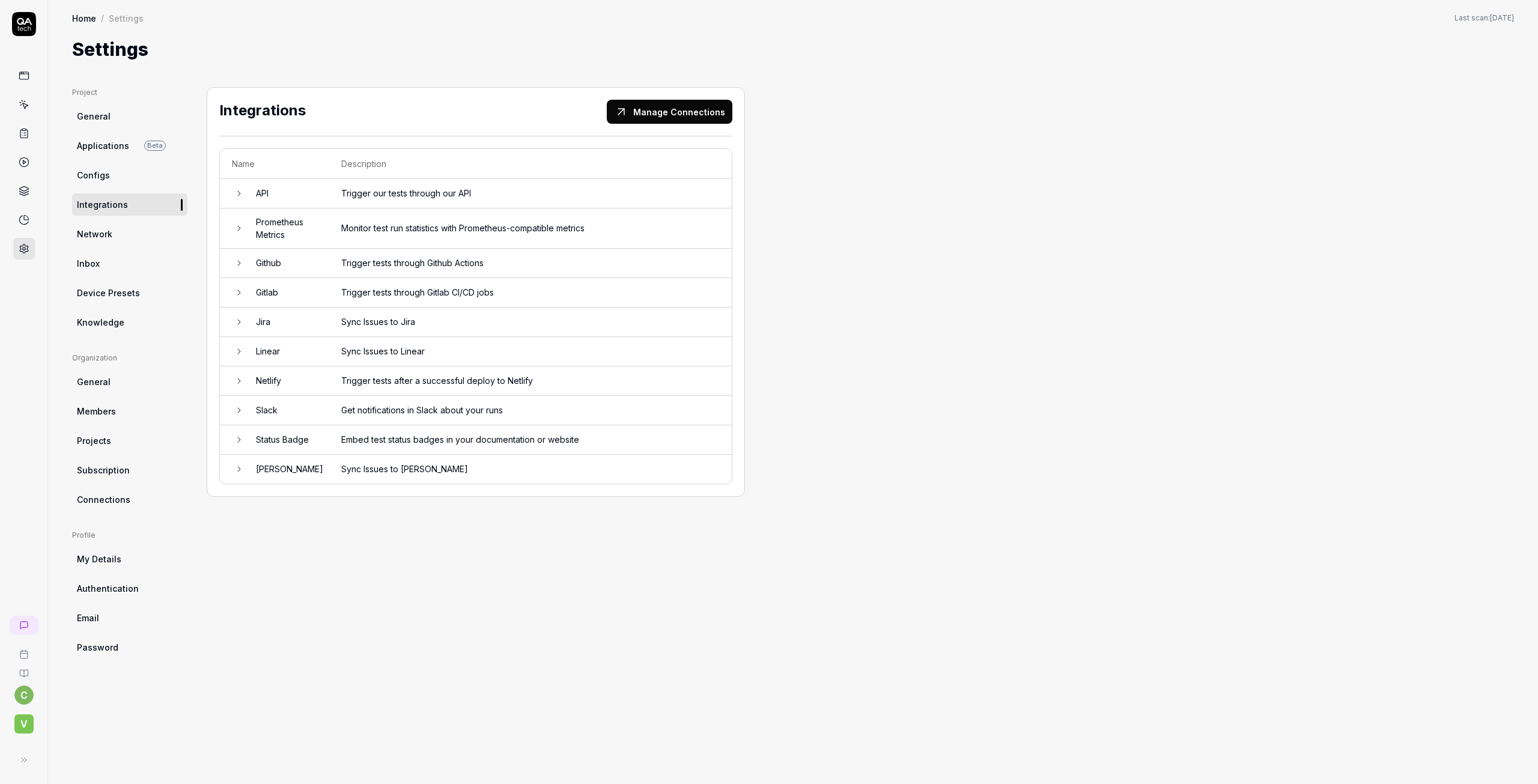
click at [238, 256] on td at bounding box center [232, 263] width 24 height 29
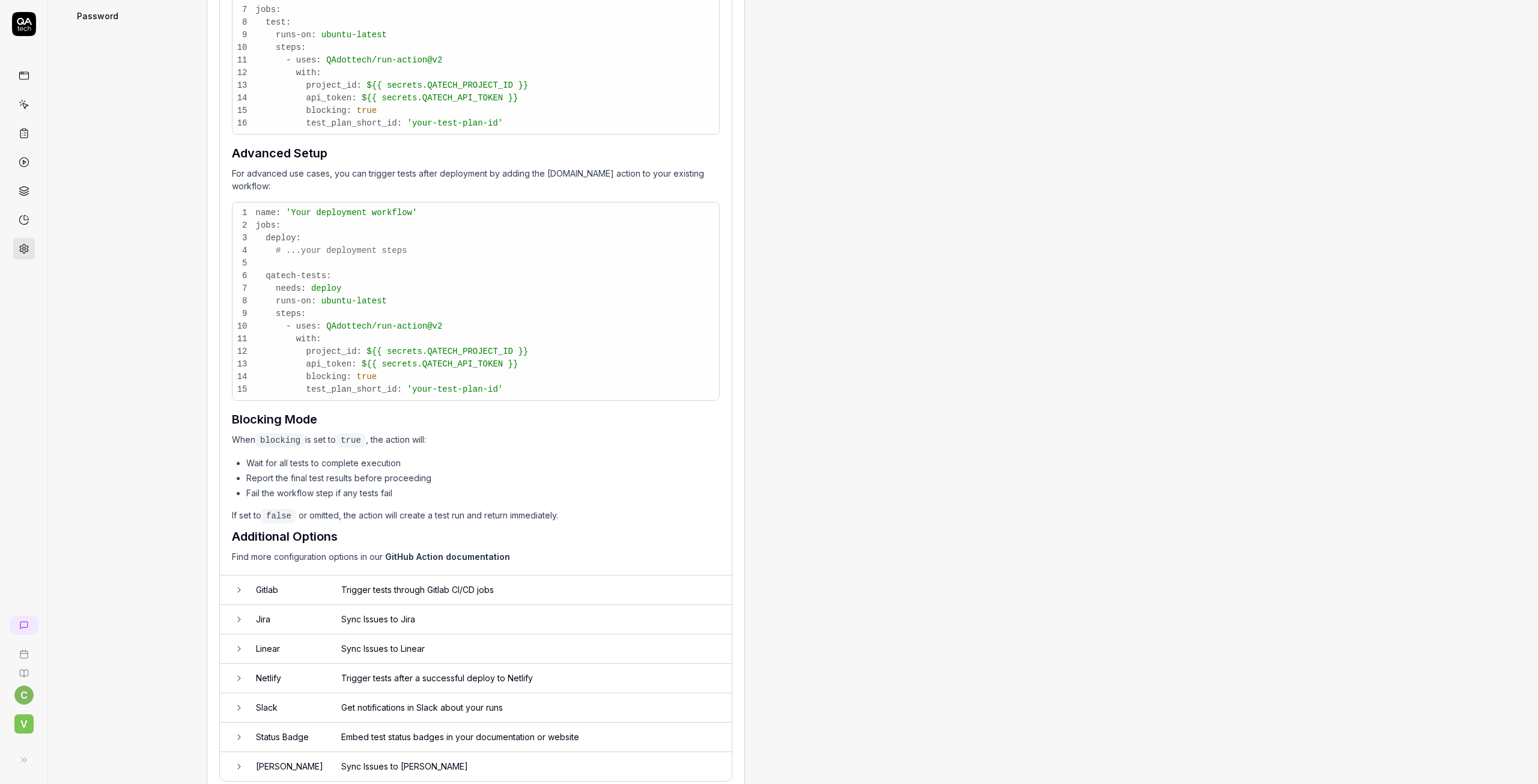
scroll to position [651, 0]
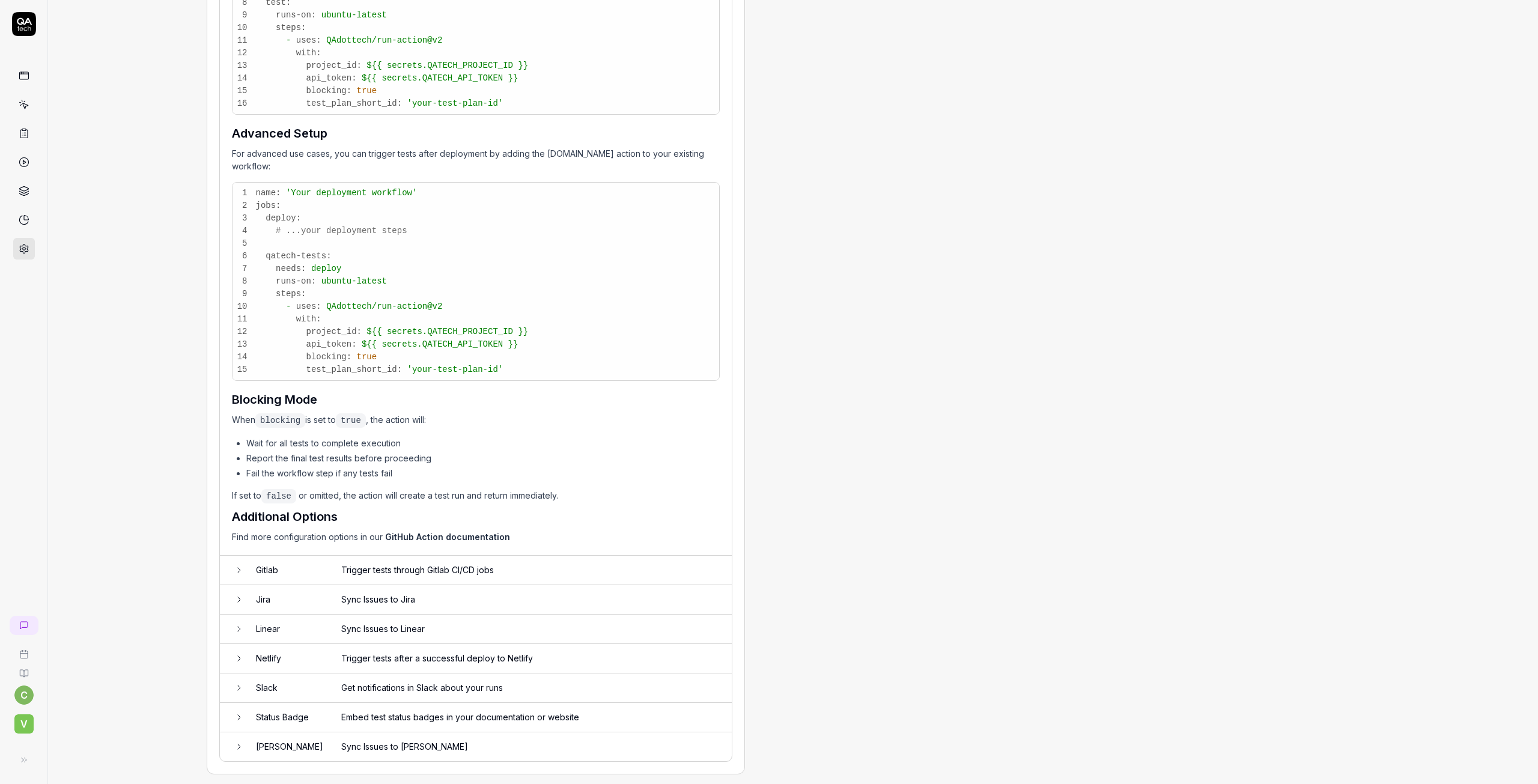
click at [243, 683] on icon at bounding box center [240, 688] width 10 height 10
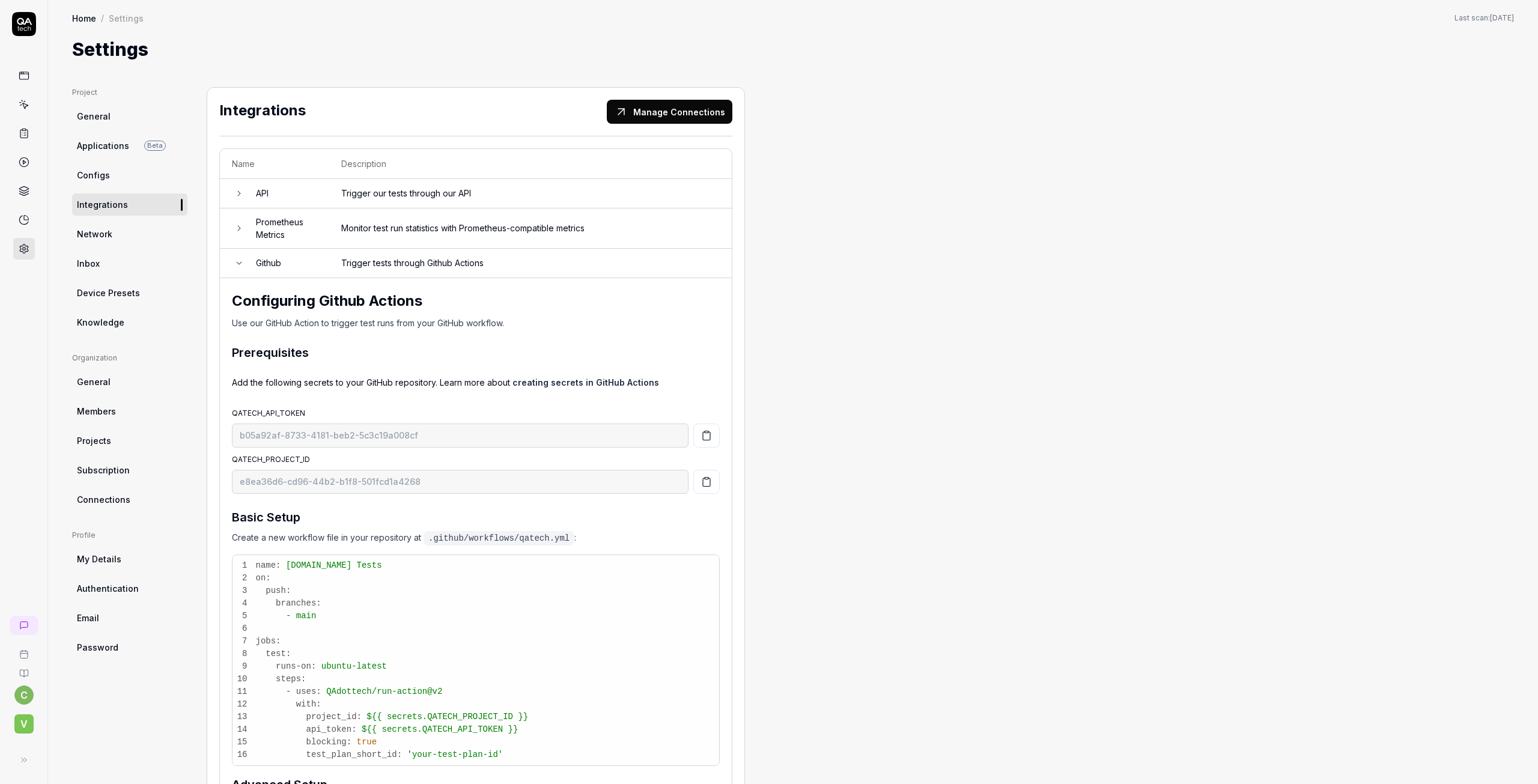
click at [81, 172] on span "Configs" at bounding box center [93, 175] width 33 height 13
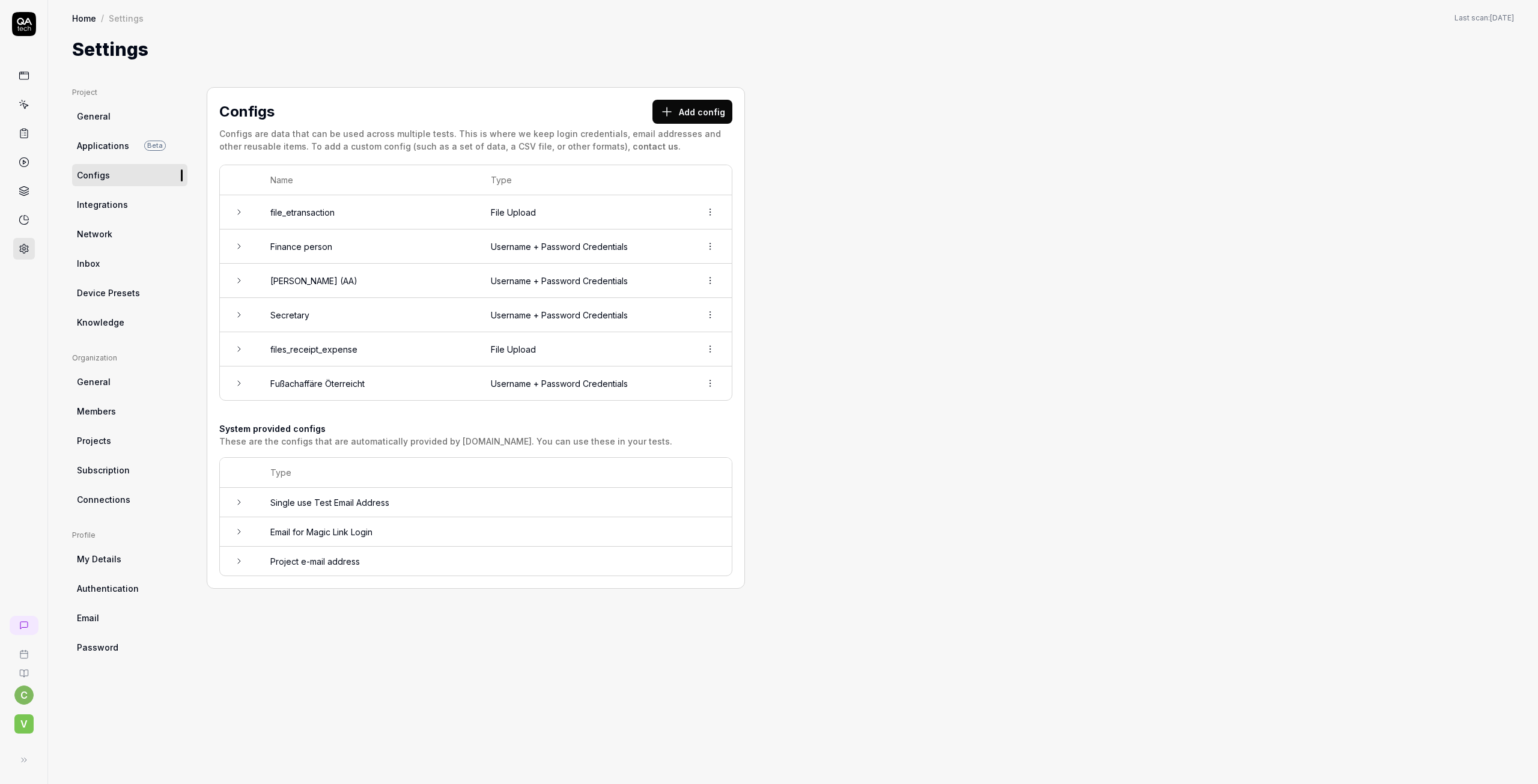
click at [237, 531] on icon at bounding box center [240, 531] width 10 height 10
click at [237, 564] on icon at bounding box center [240, 561] width 10 height 10
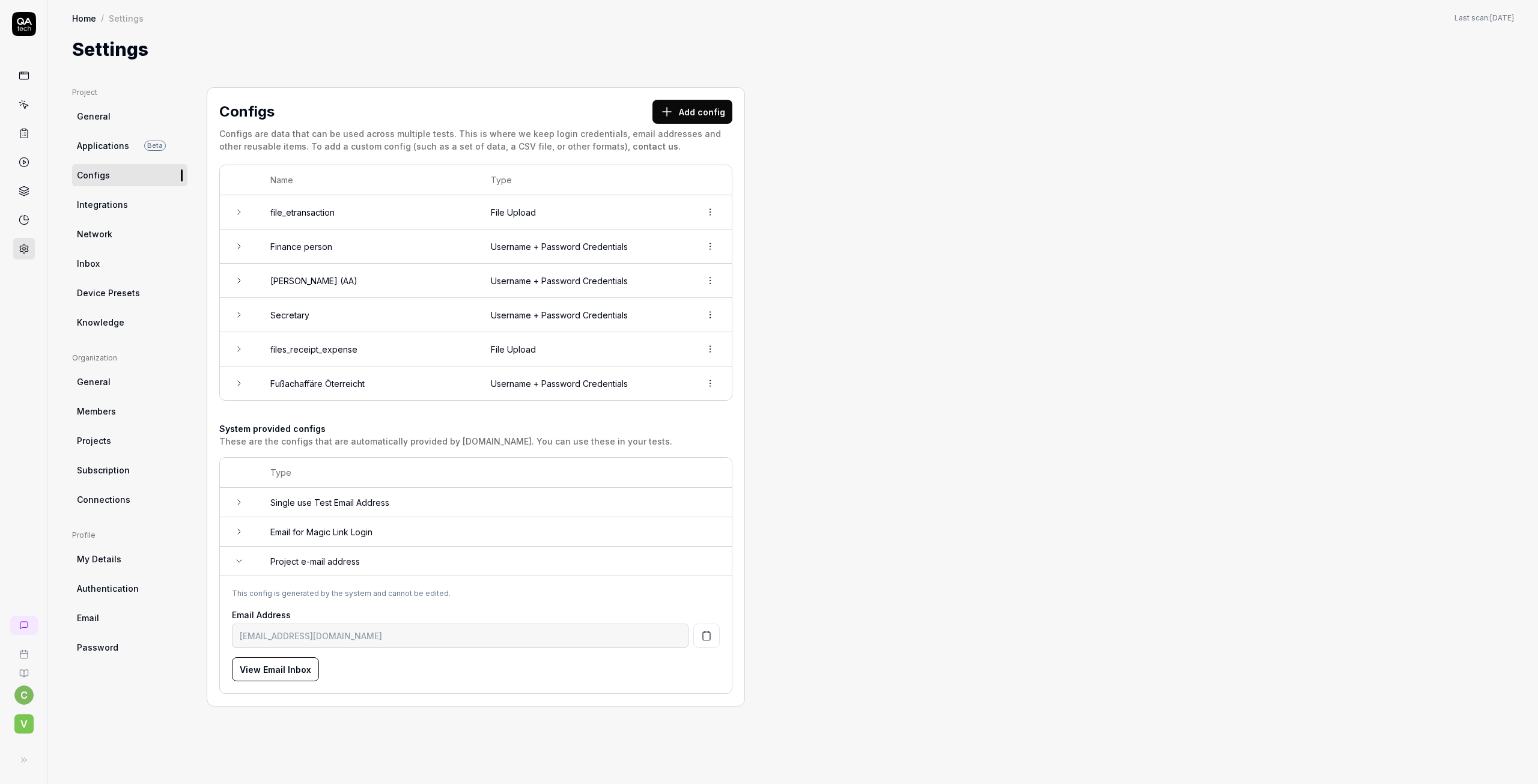
click at [237, 564] on icon at bounding box center [240, 561] width 10 height 10
click at [249, 501] on td at bounding box center [239, 503] width 39 height 29
click at [108, 147] on span "Applications" at bounding box center [103, 146] width 53 height 13
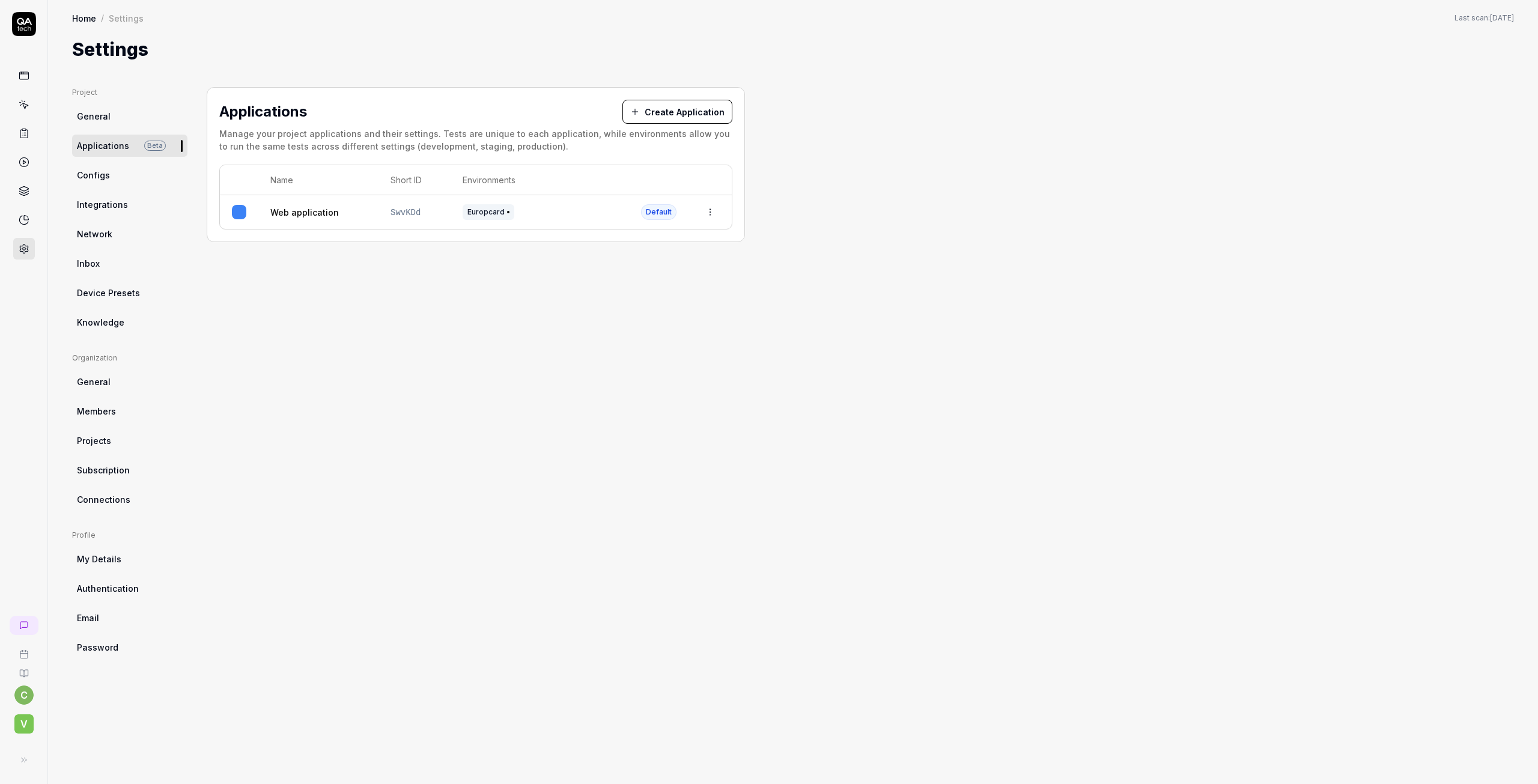
click at [85, 178] on span "Configs" at bounding box center [93, 175] width 33 height 13
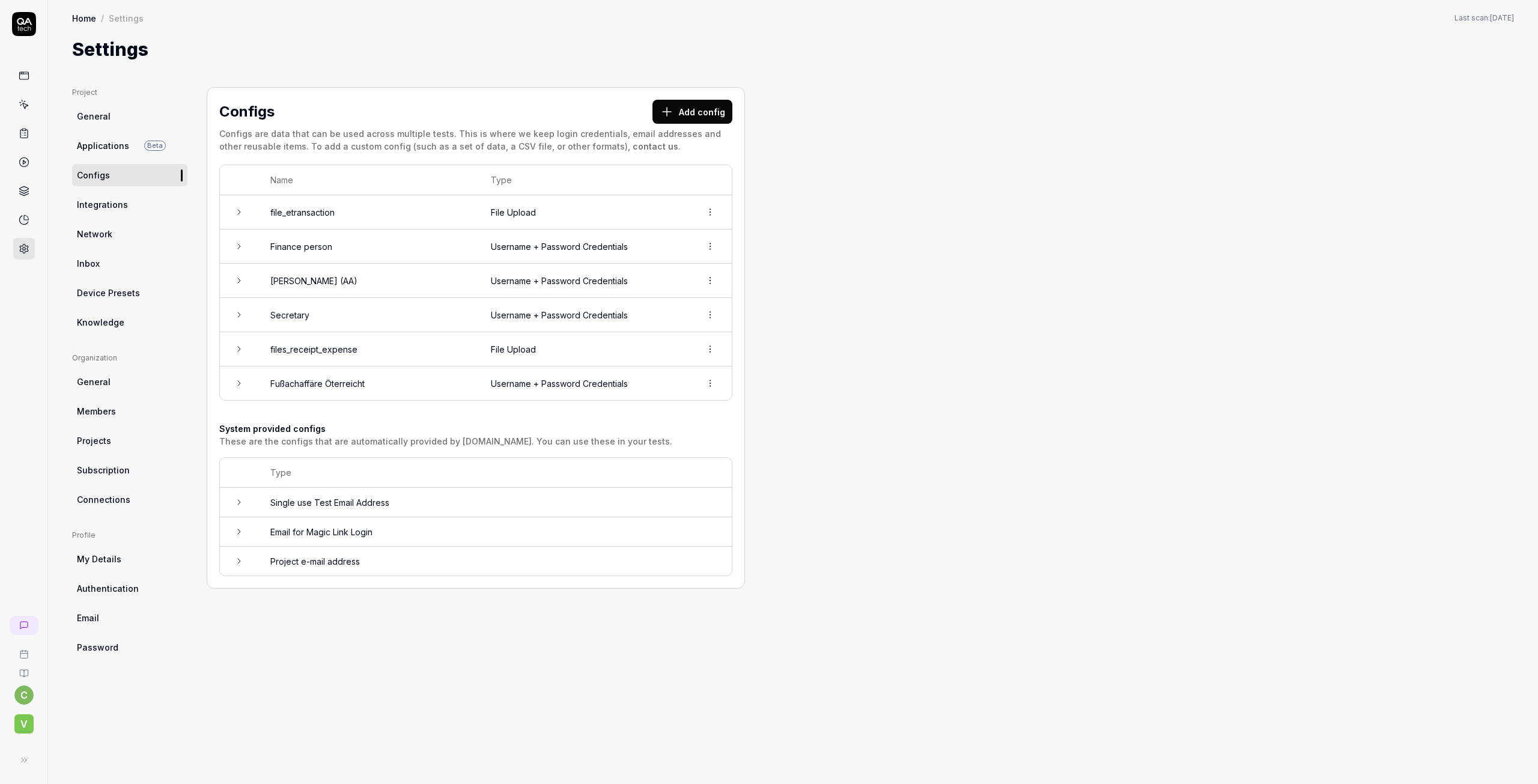
click at [104, 122] on span "General" at bounding box center [94, 116] width 34 height 13
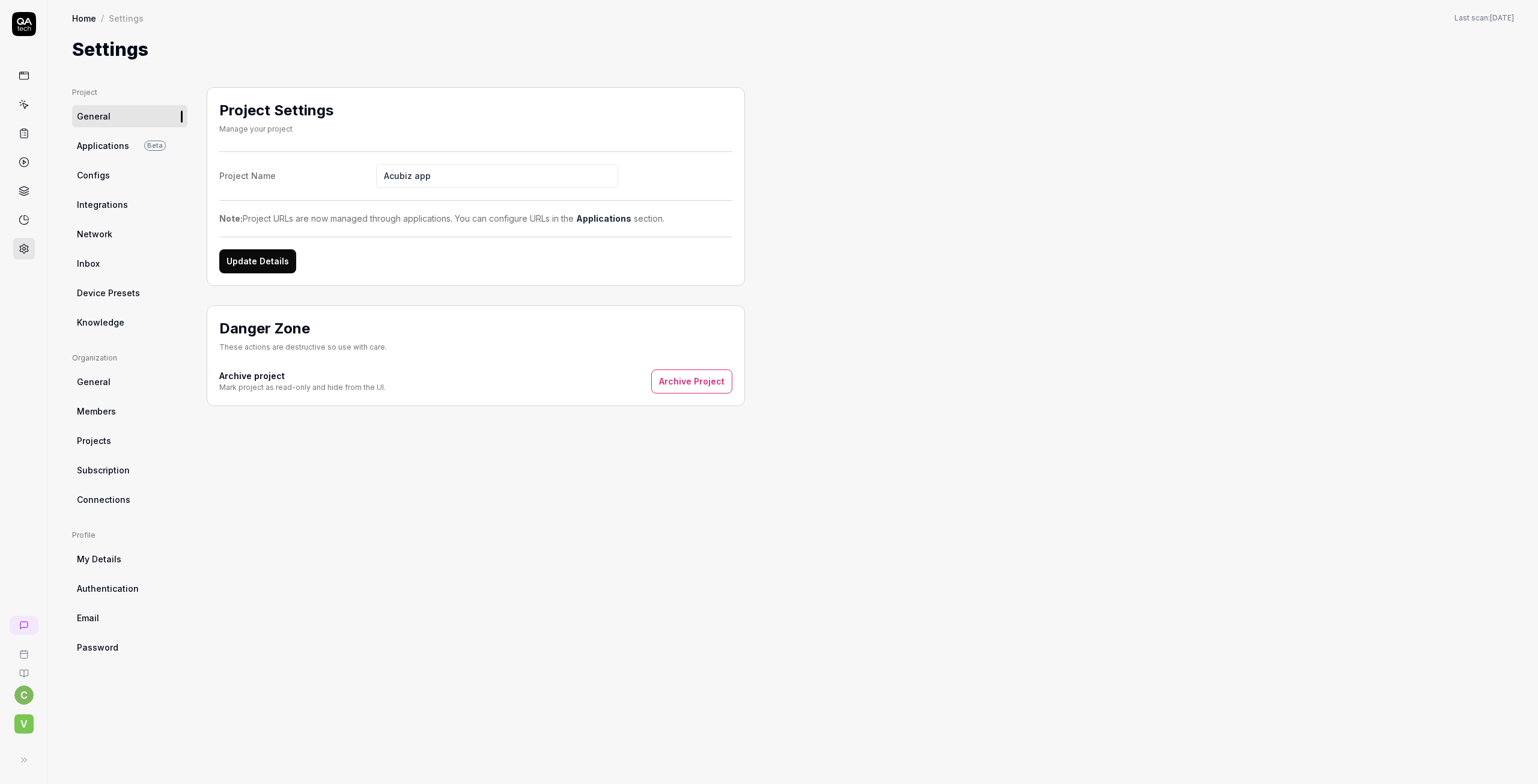
click at [92, 150] on span "Applications" at bounding box center [103, 146] width 53 height 13
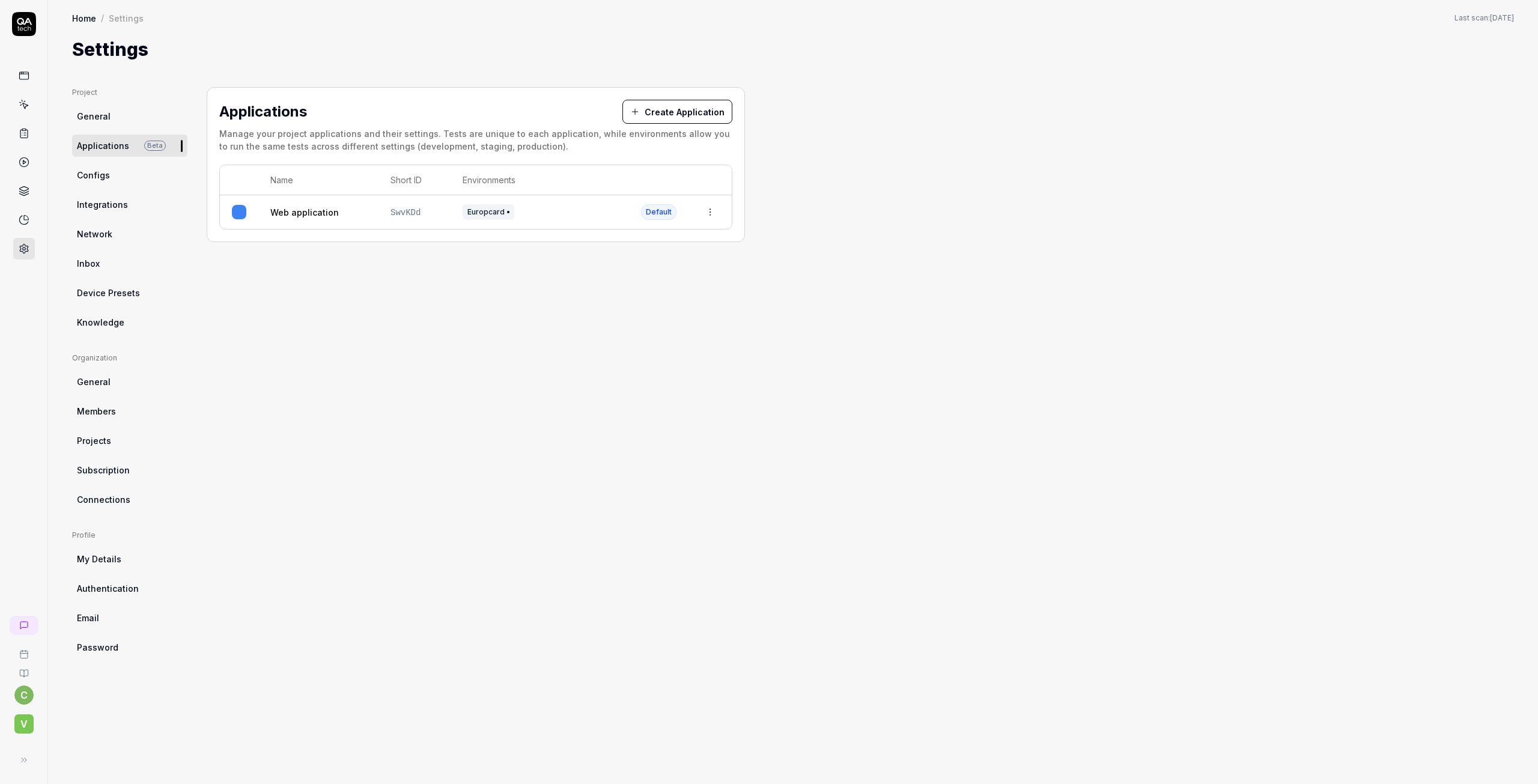
click at [92, 188] on ul "Project General Applications Beta Configs Integrations Network Inbox Device Pre…" at bounding box center [130, 210] width 116 height 246
click at [92, 177] on span "Configs" at bounding box center [93, 175] width 33 height 13
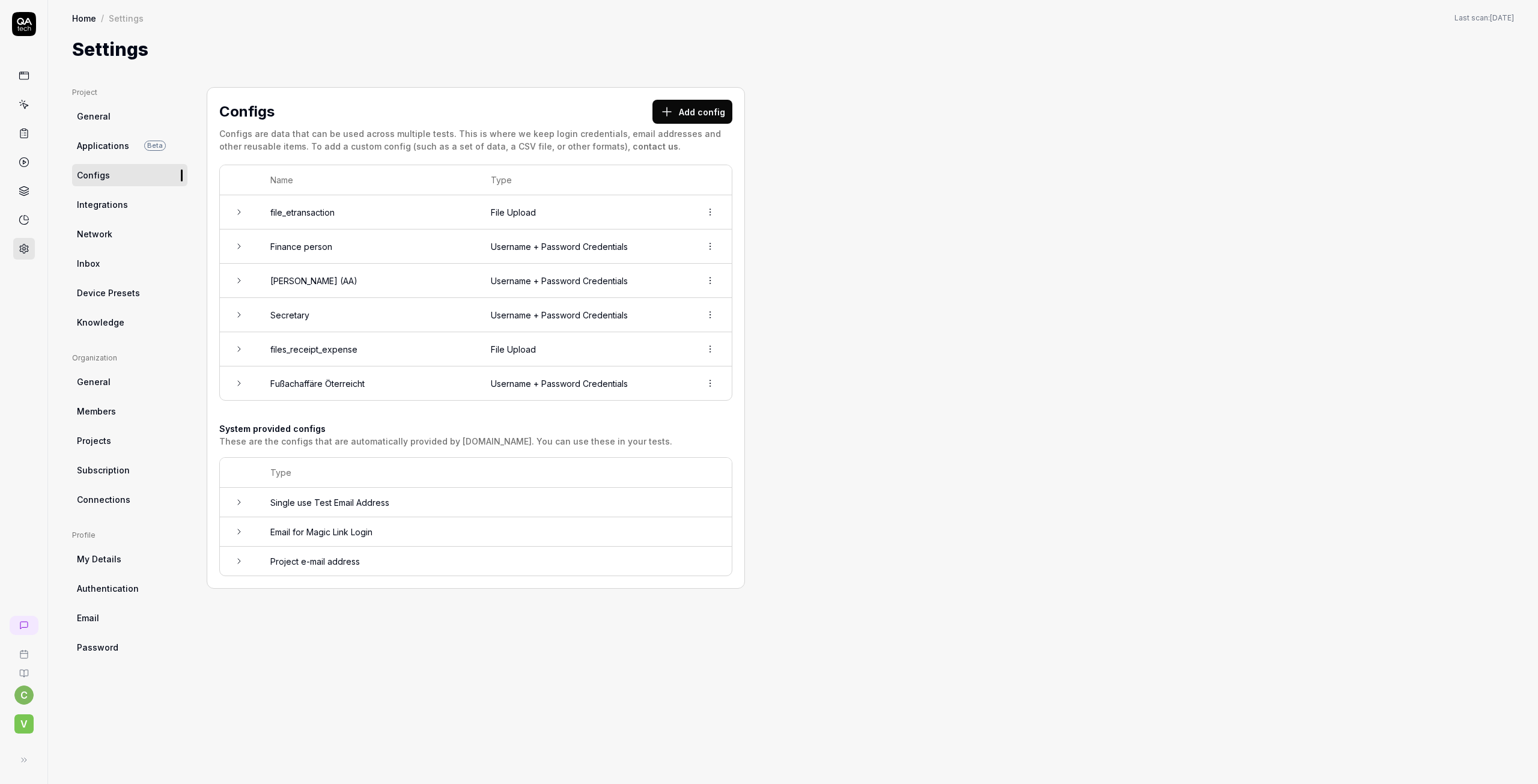
click at [104, 589] on span "Authentication" at bounding box center [108, 588] width 62 height 13
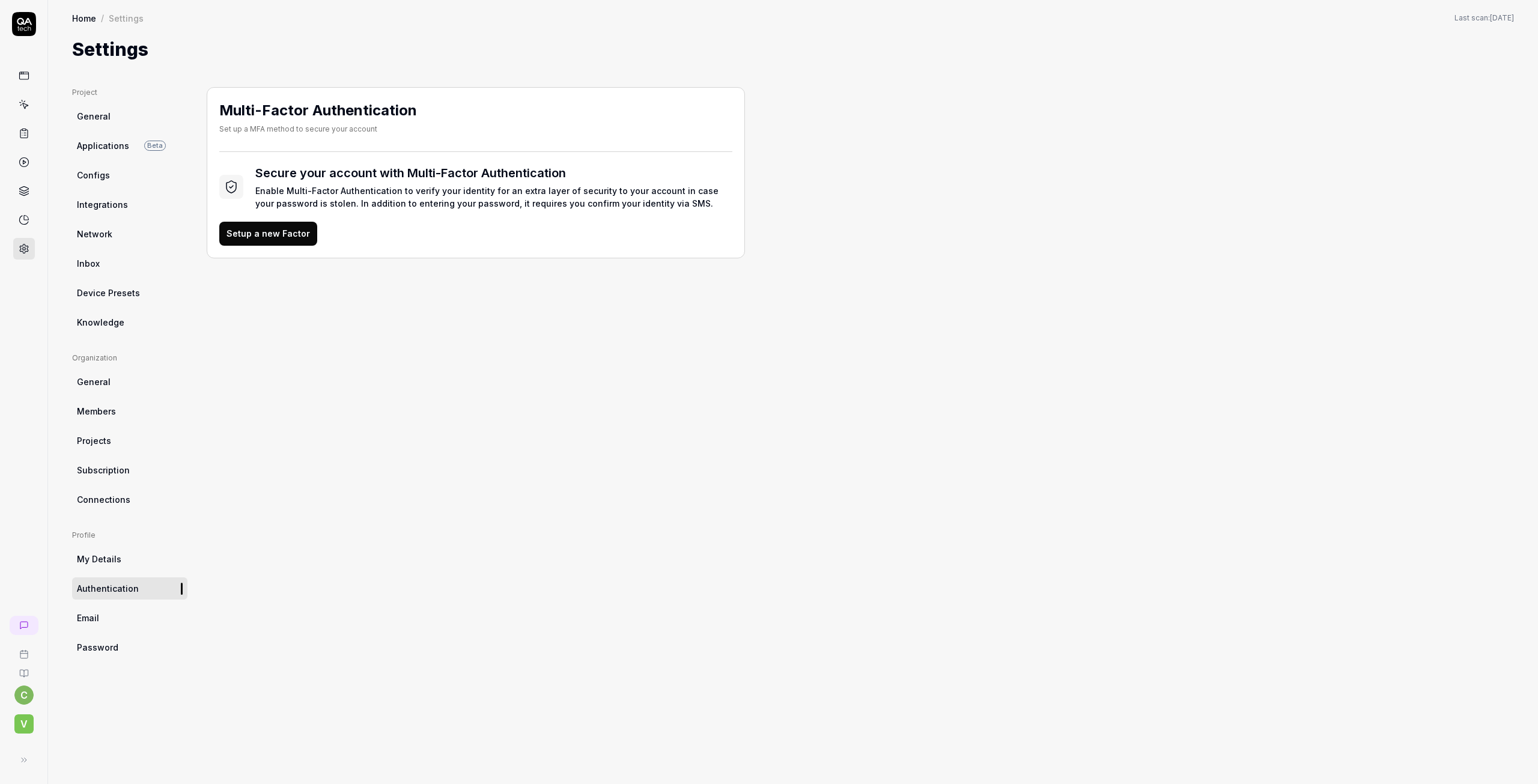
click at [393, 337] on div "Multi-Factor Authentication Set up a MFA method to secure your account Secure y…" at bounding box center [476, 423] width 539 height 673
click at [792, 430] on div "Project General Applications Beta Configs Integrations Network Inbox Device Pre…" at bounding box center [793, 423] width 1442 height 673
click at [94, 318] on span "Knowledge" at bounding box center [101, 322] width 48 height 13
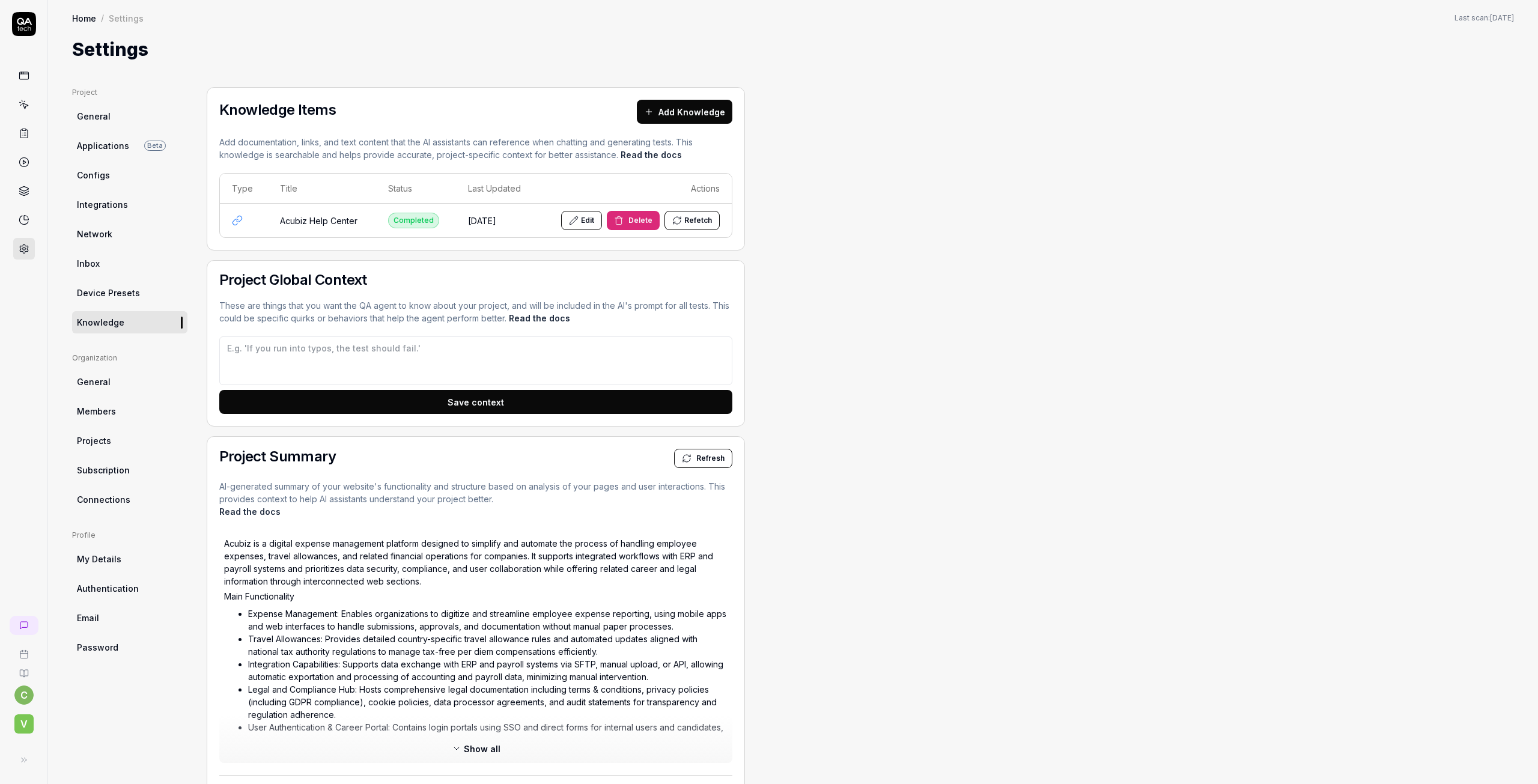
type textarea "*"
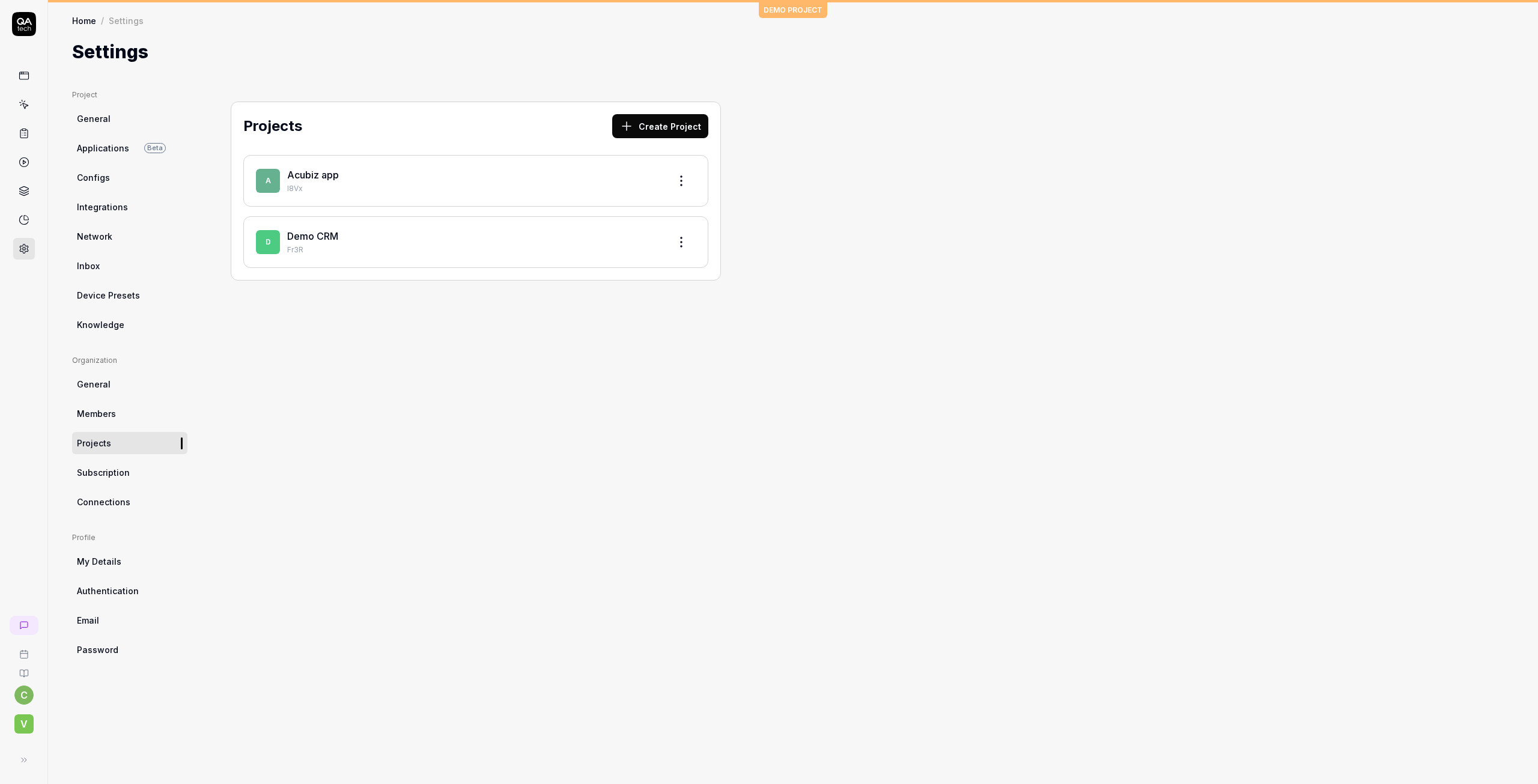
click at [109, 117] on link "General" at bounding box center [130, 119] width 116 height 22
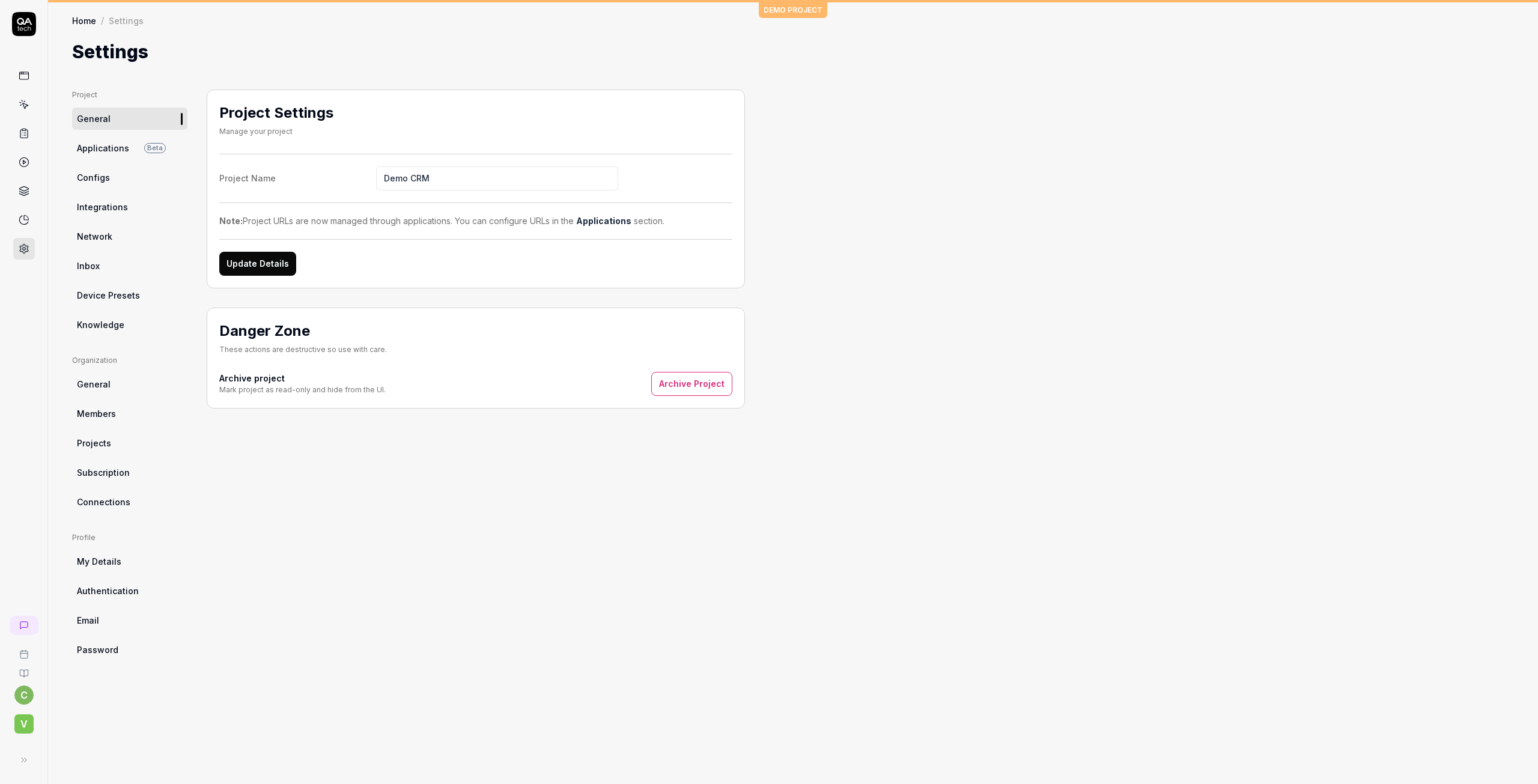
click at [102, 172] on span "Configs" at bounding box center [93, 178] width 33 height 13
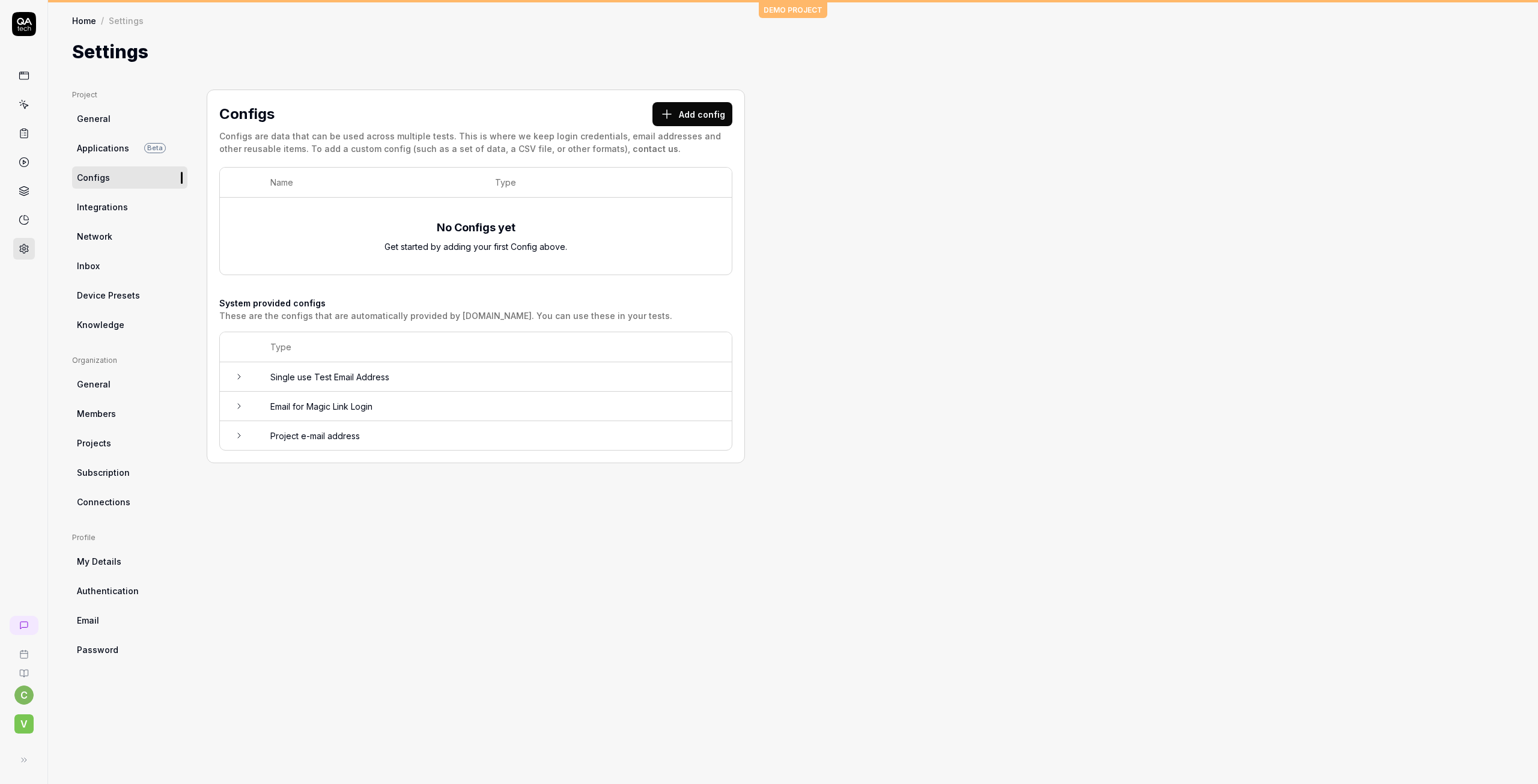
click at [93, 205] on span "Integrations" at bounding box center [102, 207] width 51 height 13
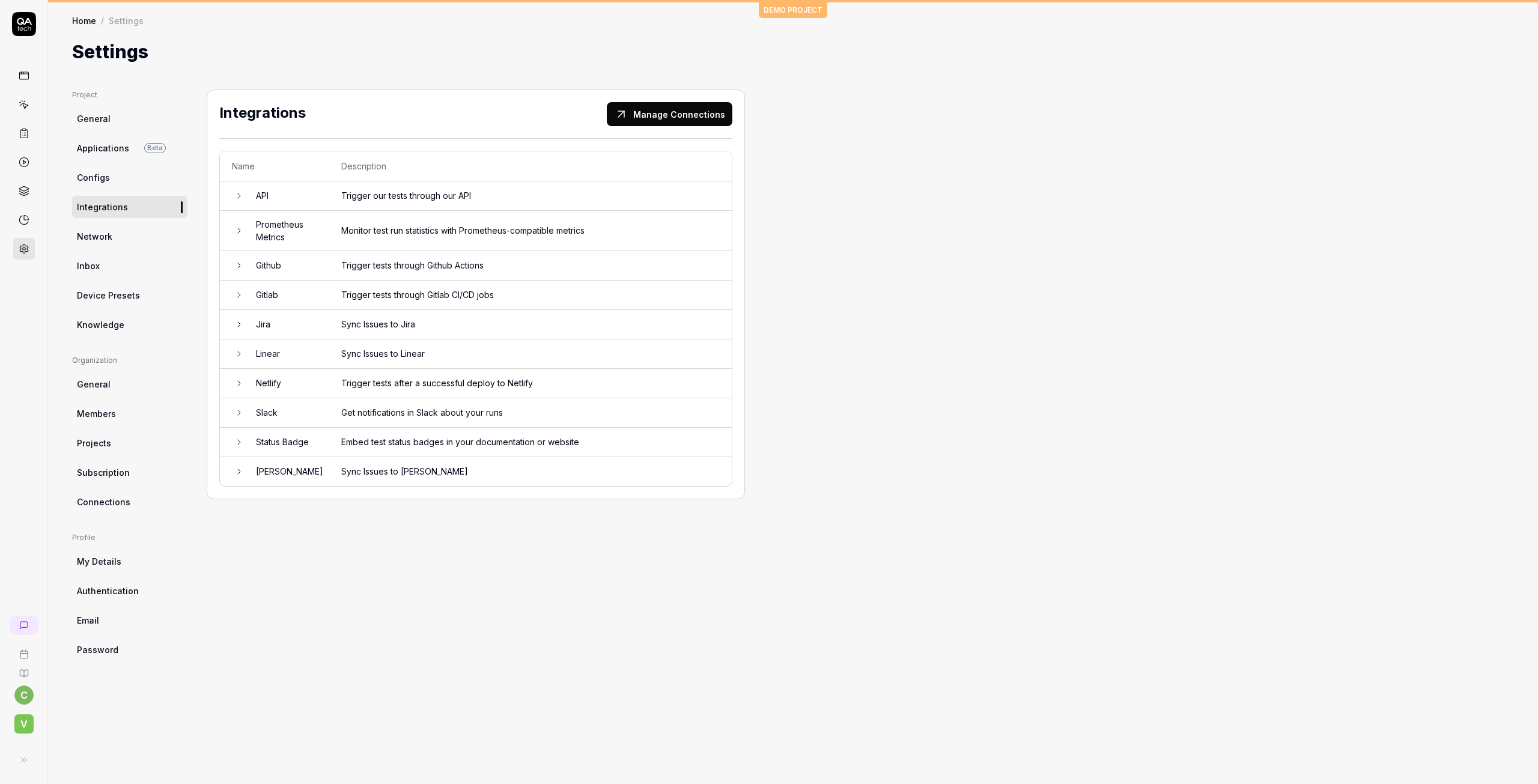
click at [23, 101] on icon at bounding box center [24, 104] width 11 height 10
